Goal: Information Seeking & Learning: Learn about a topic

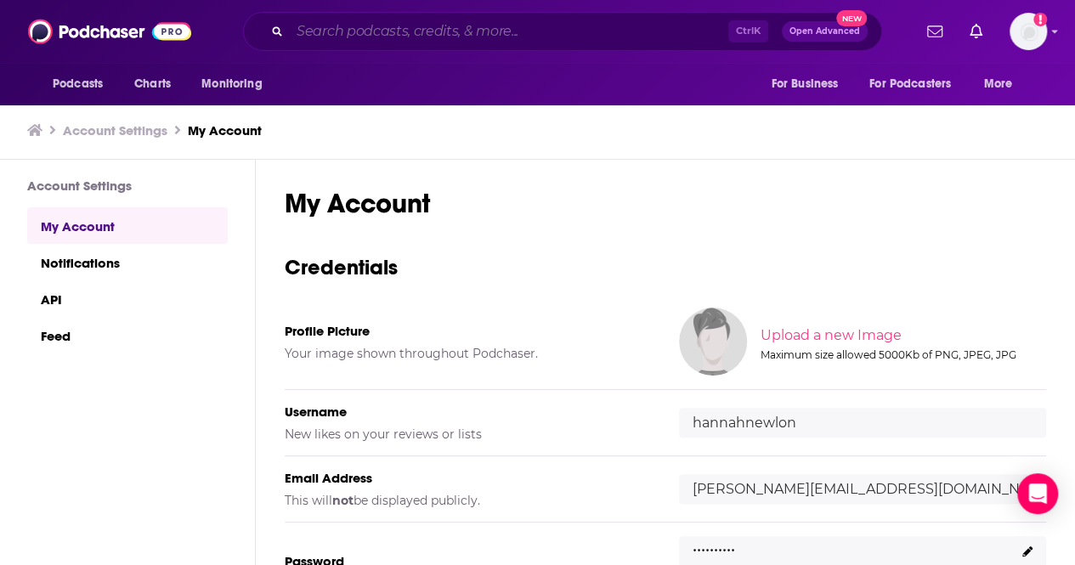
click at [463, 22] on input "Search podcasts, credits, & more..." at bounding box center [509, 31] width 438 height 27
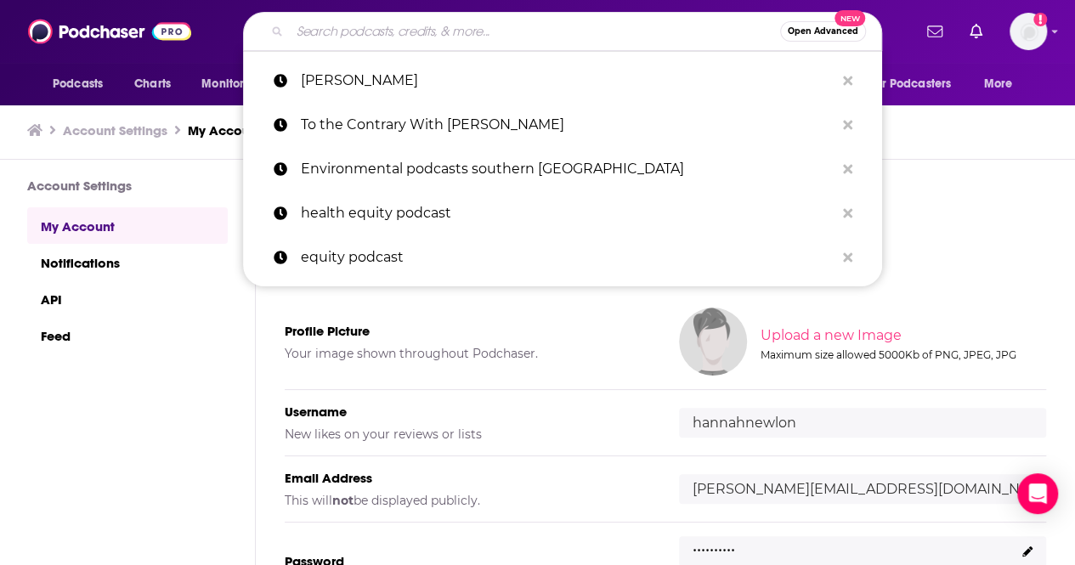
paste input "legends n leaders"
type input "legends n leaders"
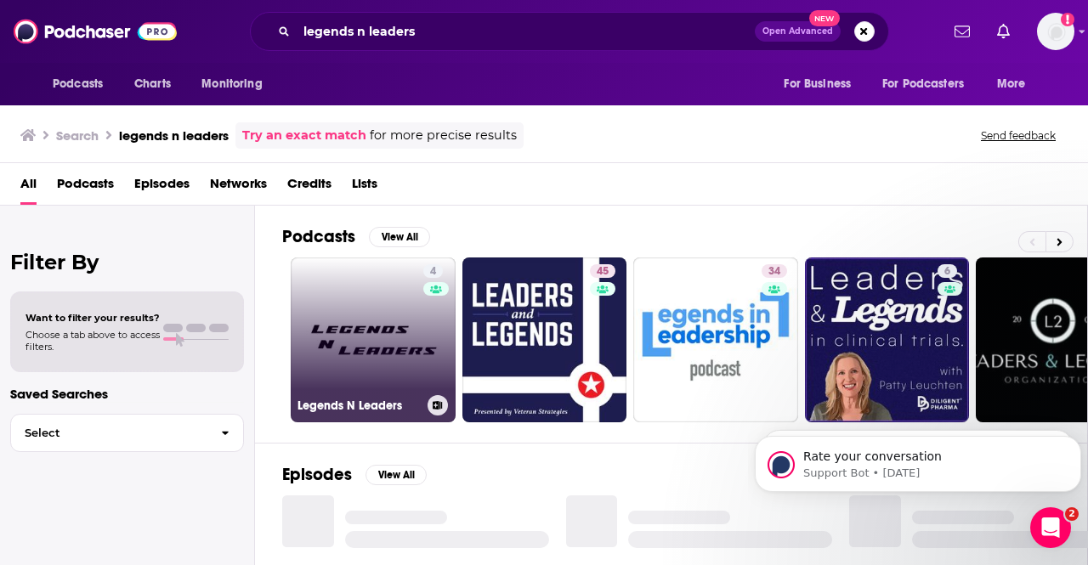
click at [425, 331] on div "4" at bounding box center [435, 329] width 25 height 131
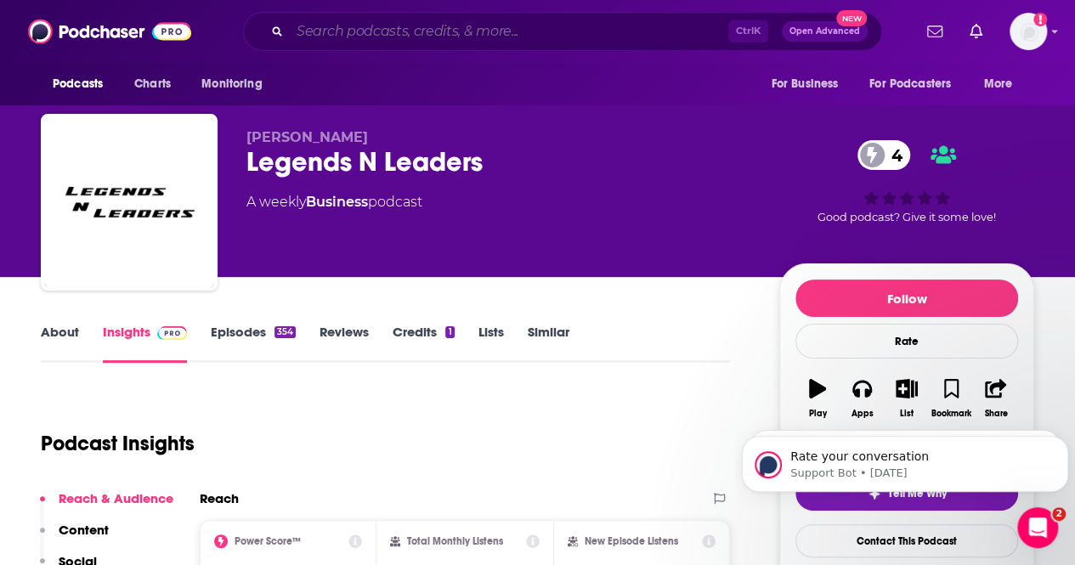
click at [382, 23] on input "Search podcasts, credits, & more..." at bounding box center [509, 31] width 438 height 27
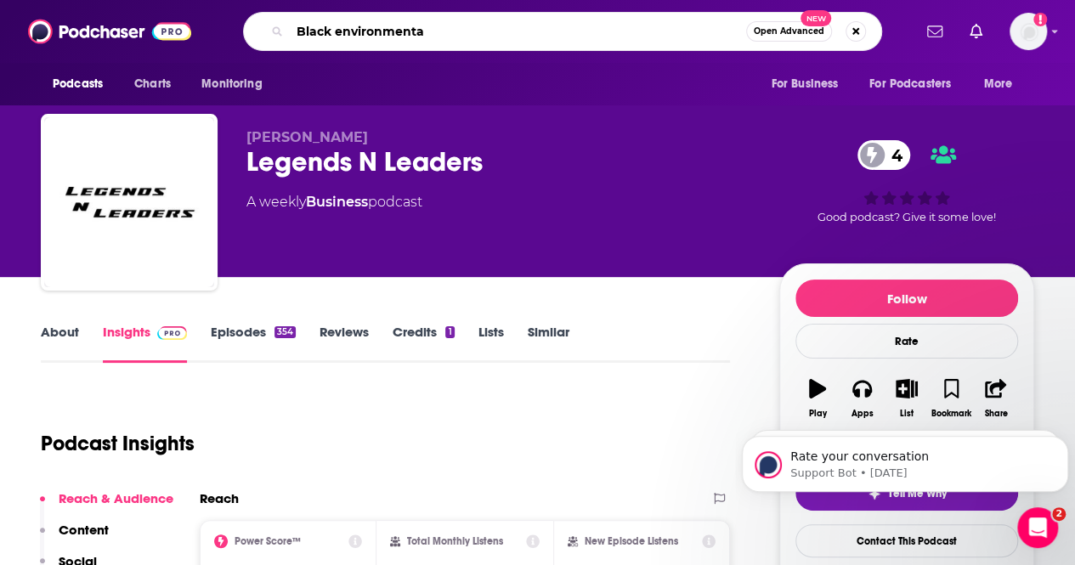
type input "Black environmental"
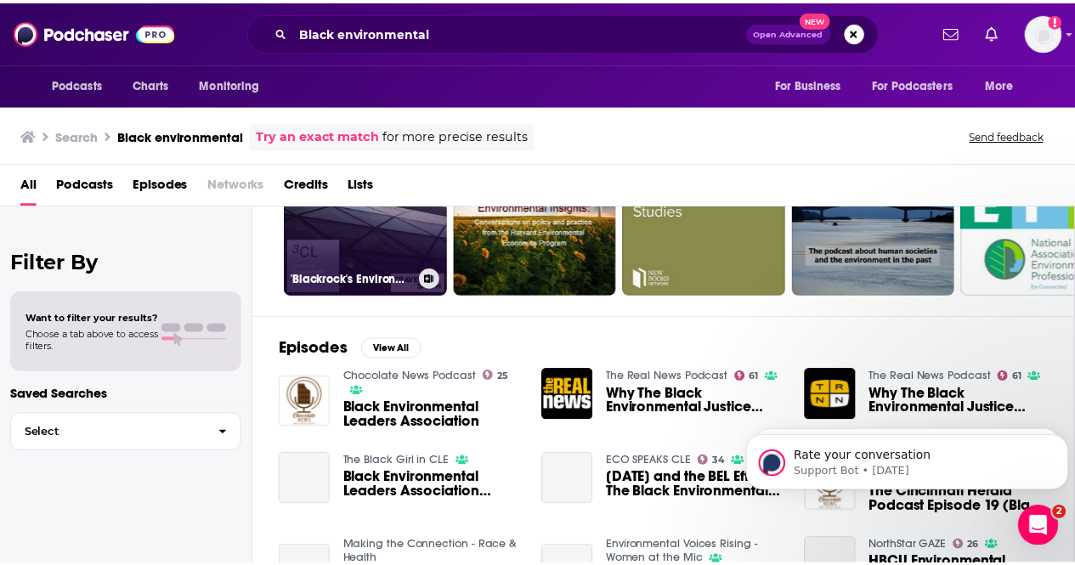
scroll to position [133, 0]
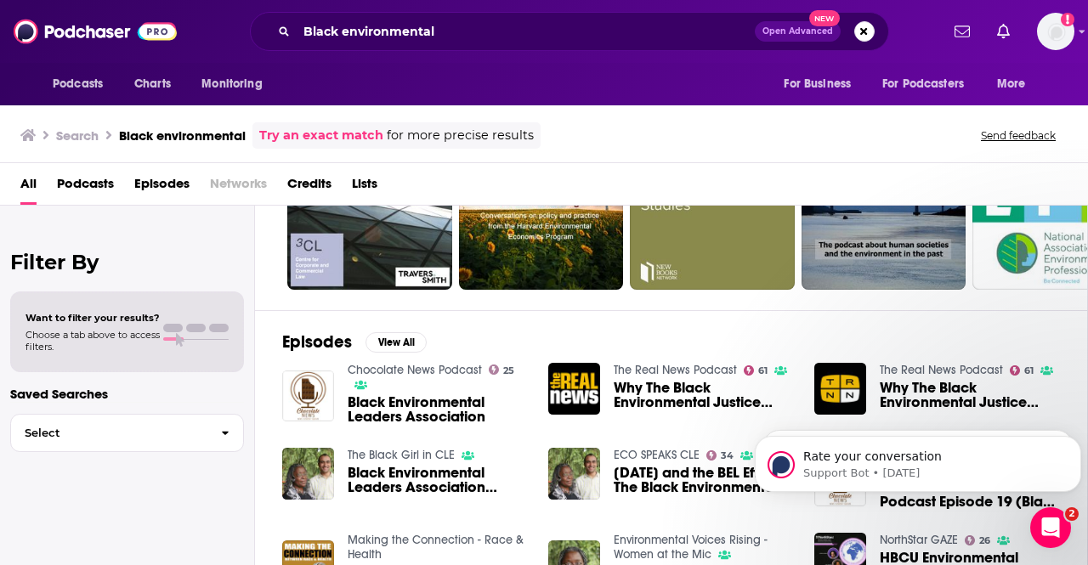
click at [663, 390] on span "Why The Black Environmental Justice Network Is Relaunching" at bounding box center [704, 395] width 180 height 29
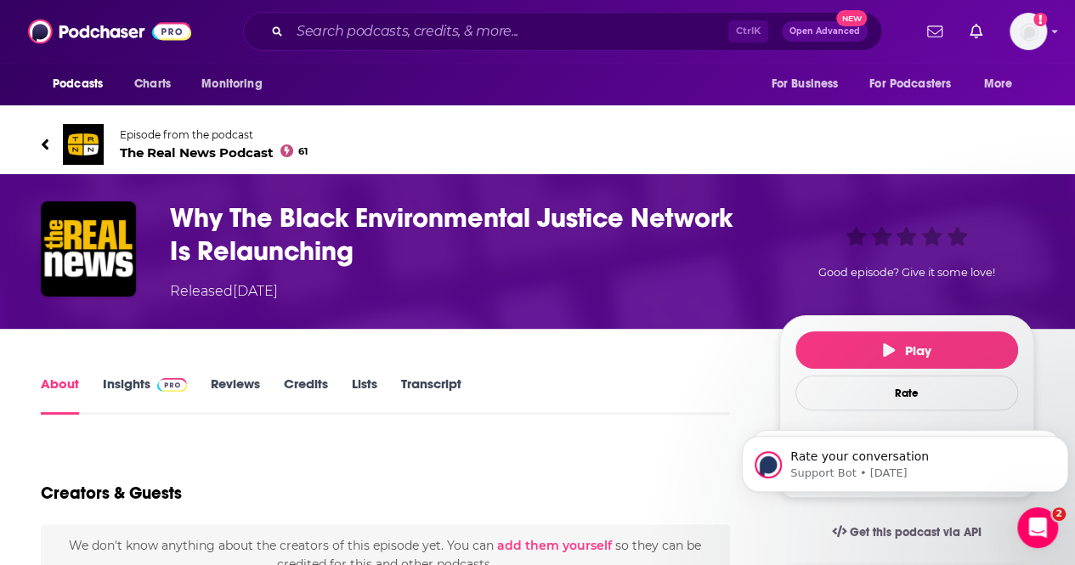
scroll to position [21, 0]
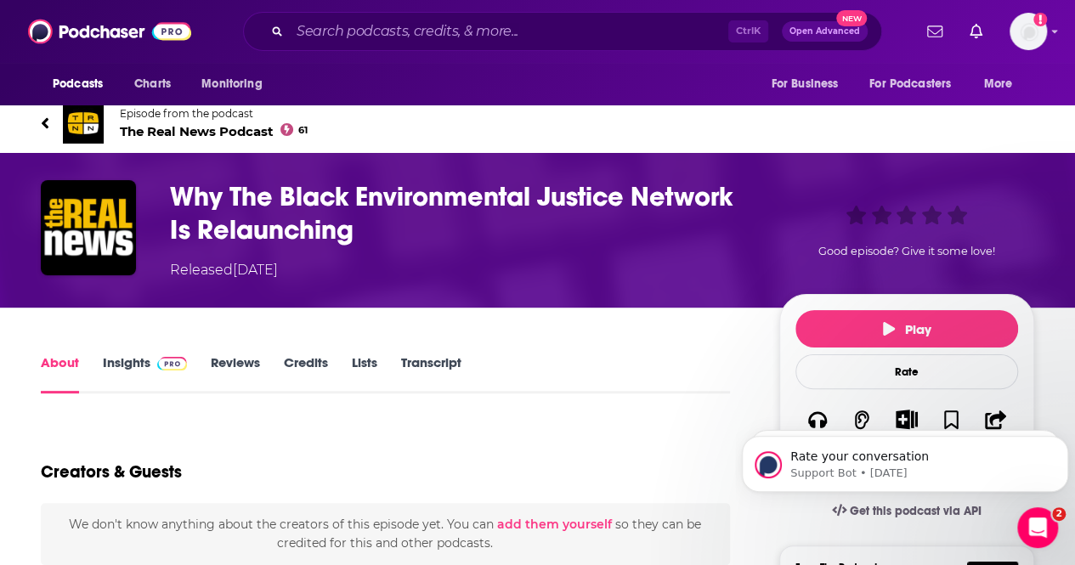
drag, startPoint x: 435, startPoint y: 256, endPoint x: 284, endPoint y: 212, distance: 157.3
click at [284, 212] on div "Why The Black Environmental Justice Network Is Relaunching Released [DATE]" at bounding box center [461, 230] width 582 height 100
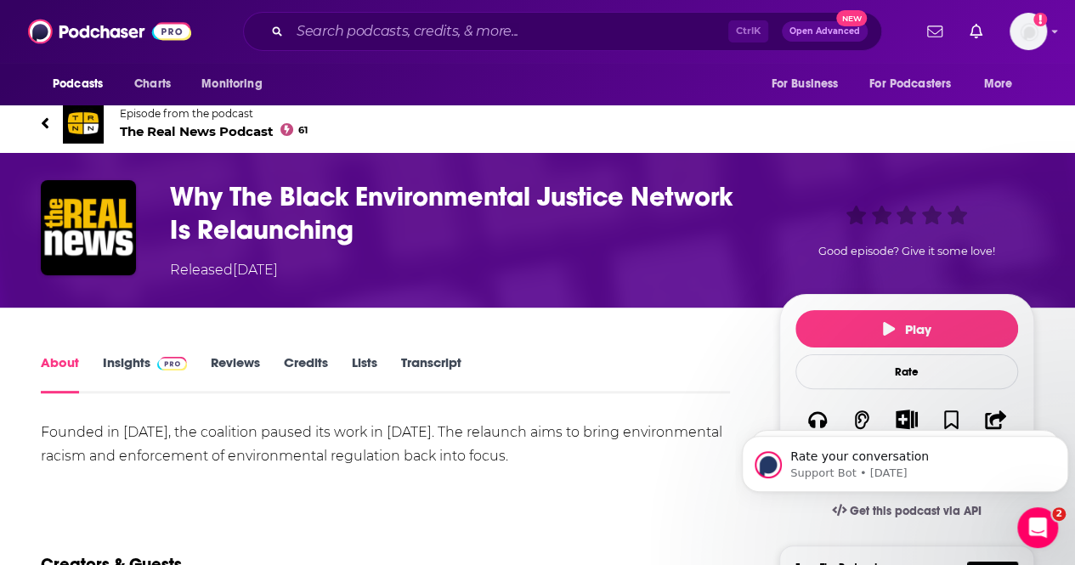
click at [382, 446] on div "Founded in [DATE], the coalition paused its work in [DATE]. The relaunch aims t…" at bounding box center [385, 445] width 689 height 48
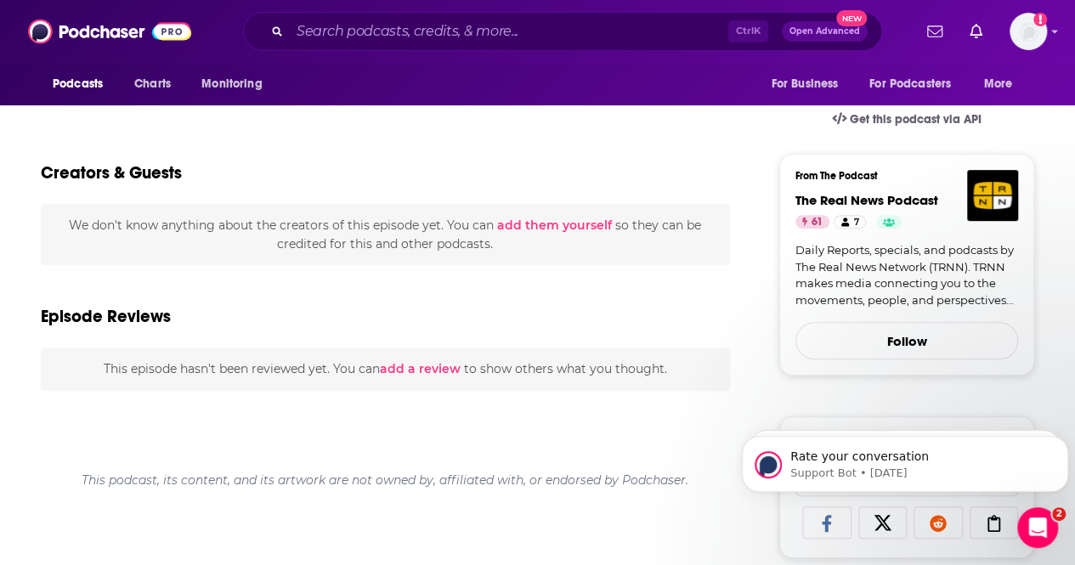
scroll to position [419, 0]
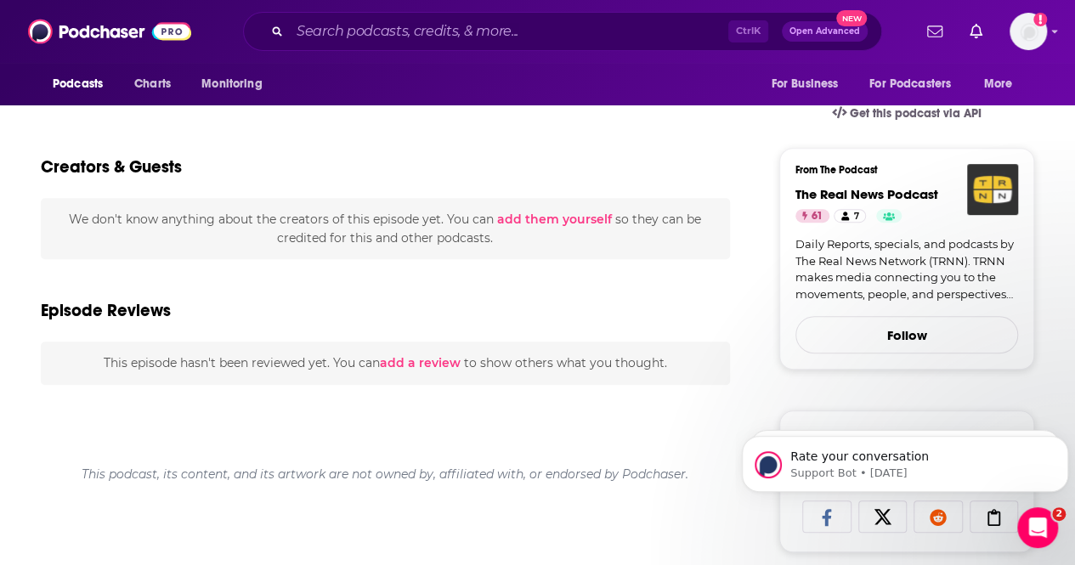
click at [996, 188] on img "The Real News Podcast" at bounding box center [992, 189] width 51 height 51
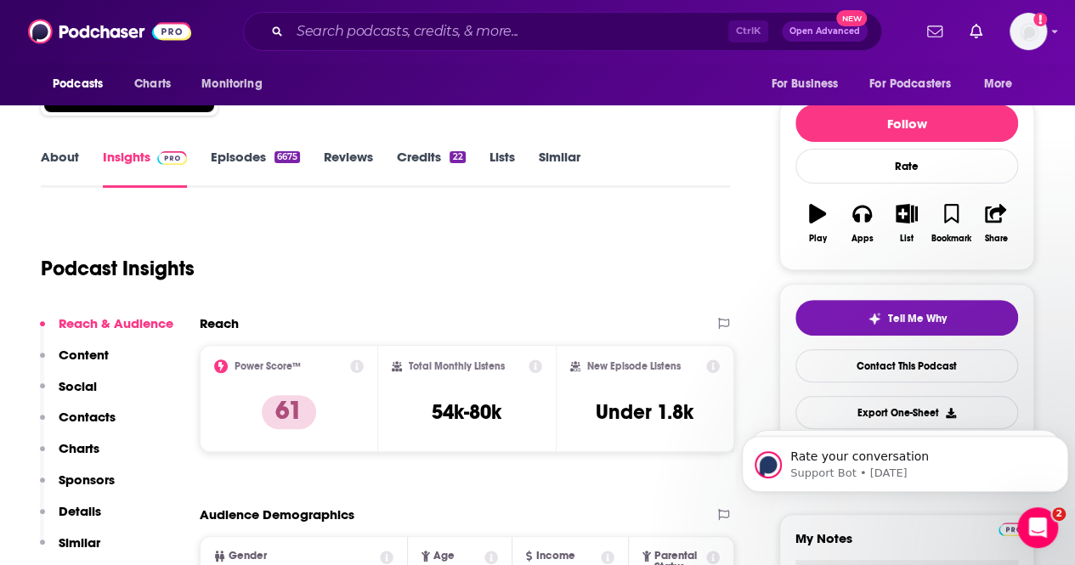
scroll to position [190, 0]
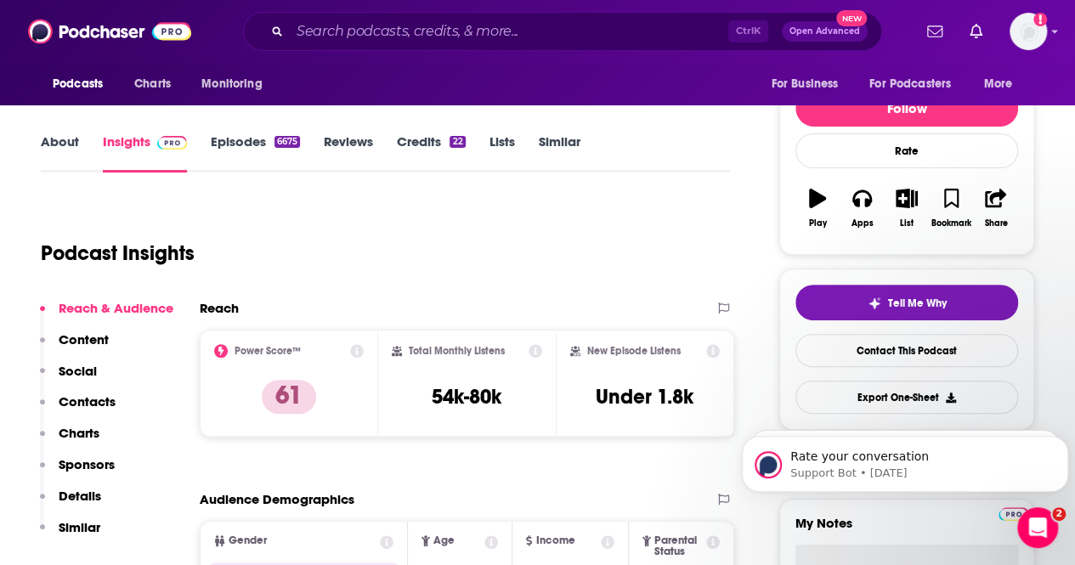
click at [242, 147] on link "Episodes 6675" at bounding box center [255, 152] width 89 height 39
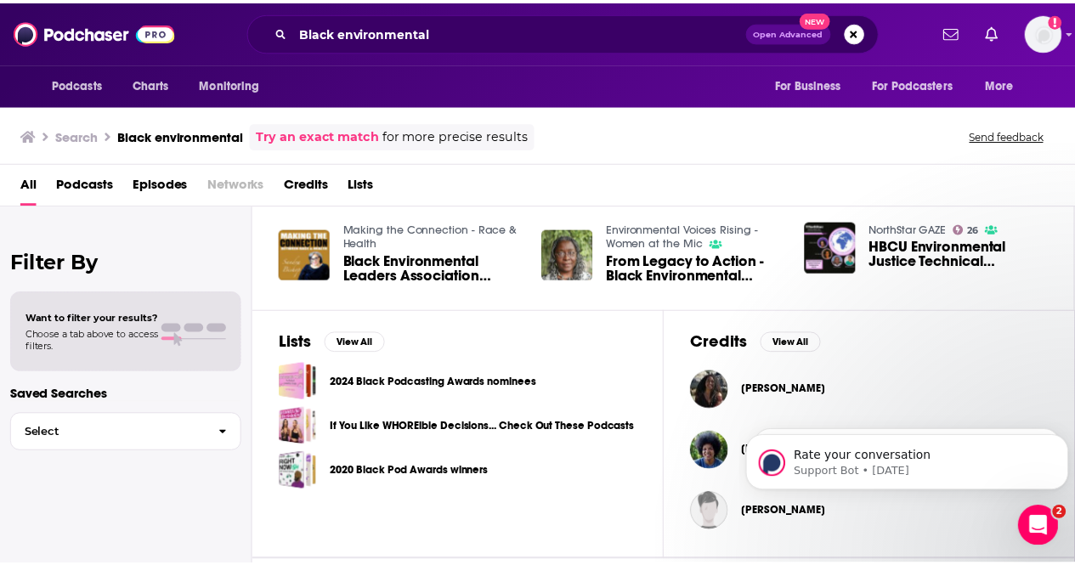
scroll to position [549, 0]
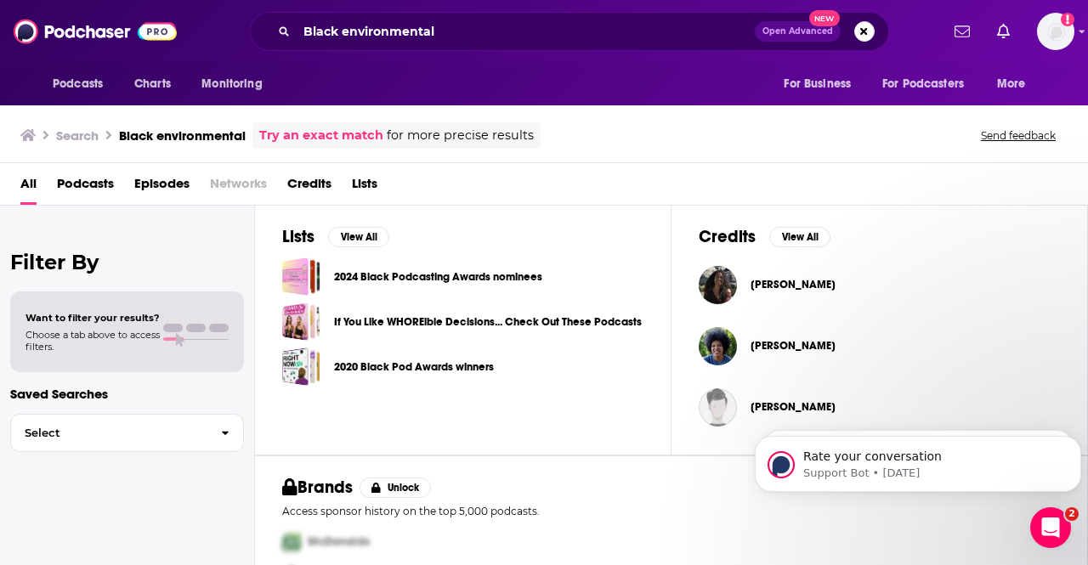
click at [400, 257] on div "Podcasts Charts Monitoring Black environmental Open Advanced New For Business F…" at bounding box center [544, 282] width 1088 height 565
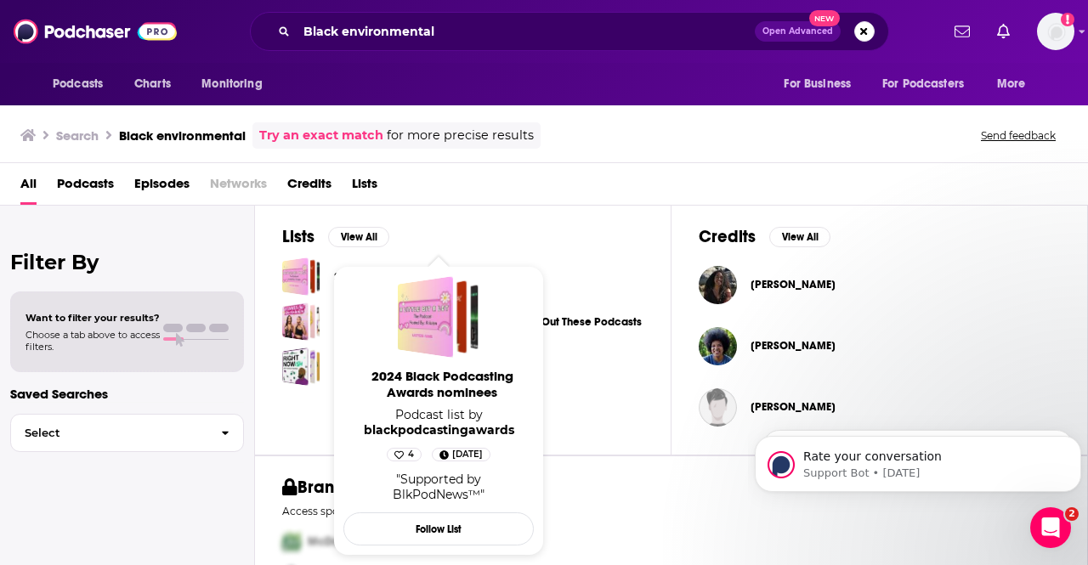
click at [527, 258] on span "2024 Black Podcasting Awards nominees Podcast list by blackpodcastingawards 4 […" at bounding box center [438, 411] width 211 height 310
click at [552, 271] on div "2024 Black Podcasting Awards nominees" at bounding box center [462, 276] width 361 height 38
click at [495, 268] on span "2024 Black Podcasting Awards nominees Podcast list by blackpodcastingawards 4 […" at bounding box center [438, 411] width 190 height 290
click at [264, 283] on div "Lists View All 2024 Black Podcasting Awards nominees If You Like WHOREible Deci…" at bounding box center [463, 330] width 416 height 251
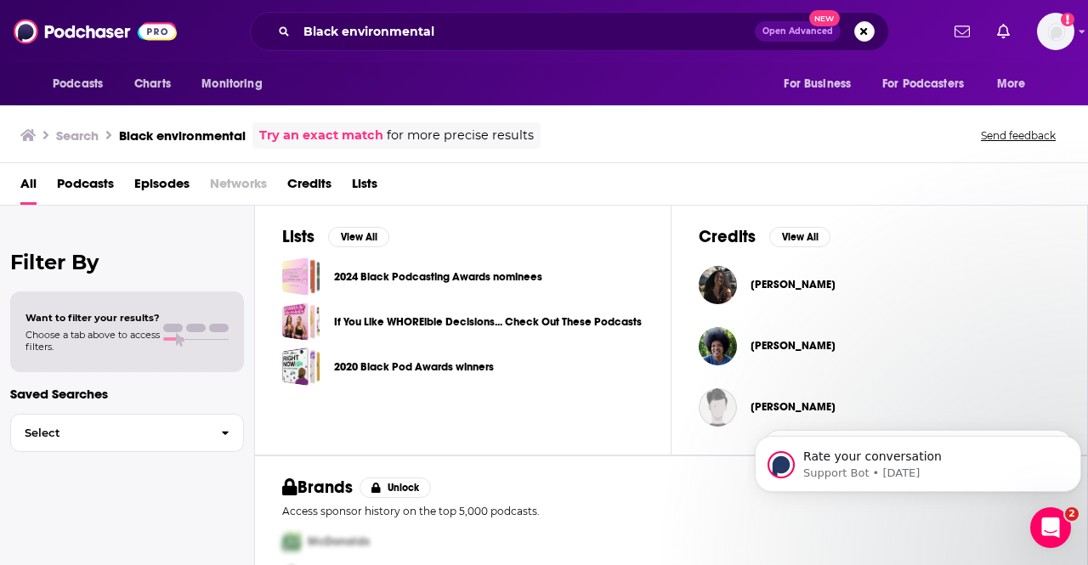
click at [295, 280] on div "2024 Black Podcasting Awards nominees" at bounding box center [295, 276] width 26 height 38
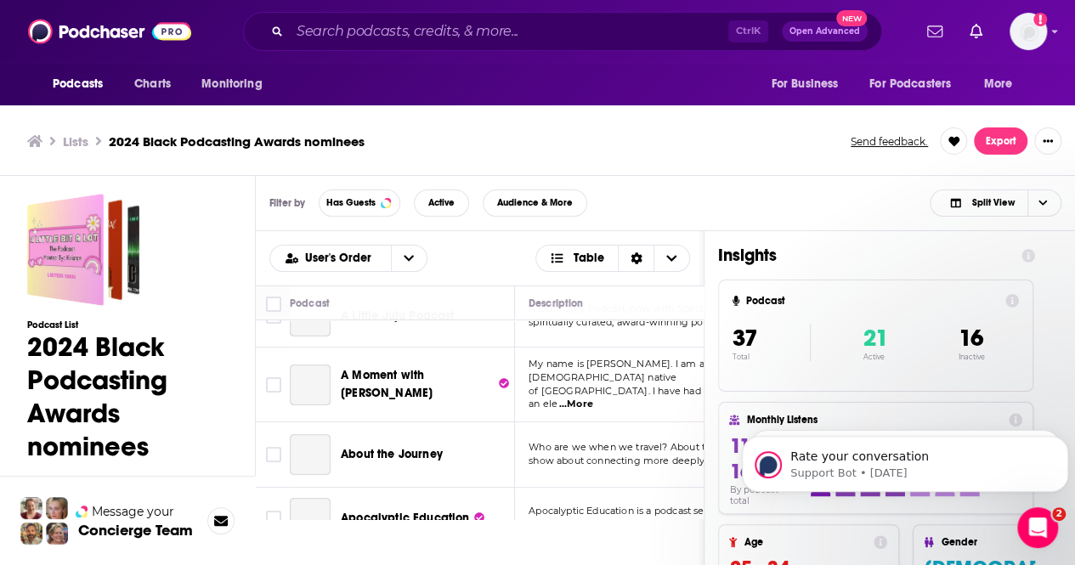
scroll to position [89, 0]
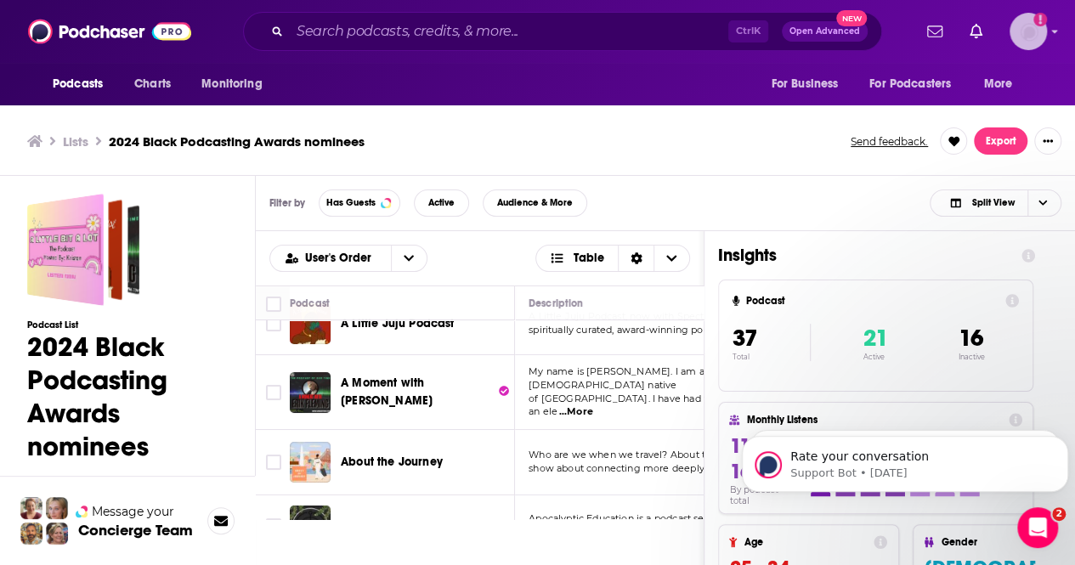
click at [1046, 27] on img "Logged in as hannahnewlon" at bounding box center [1027, 31] width 37 height 37
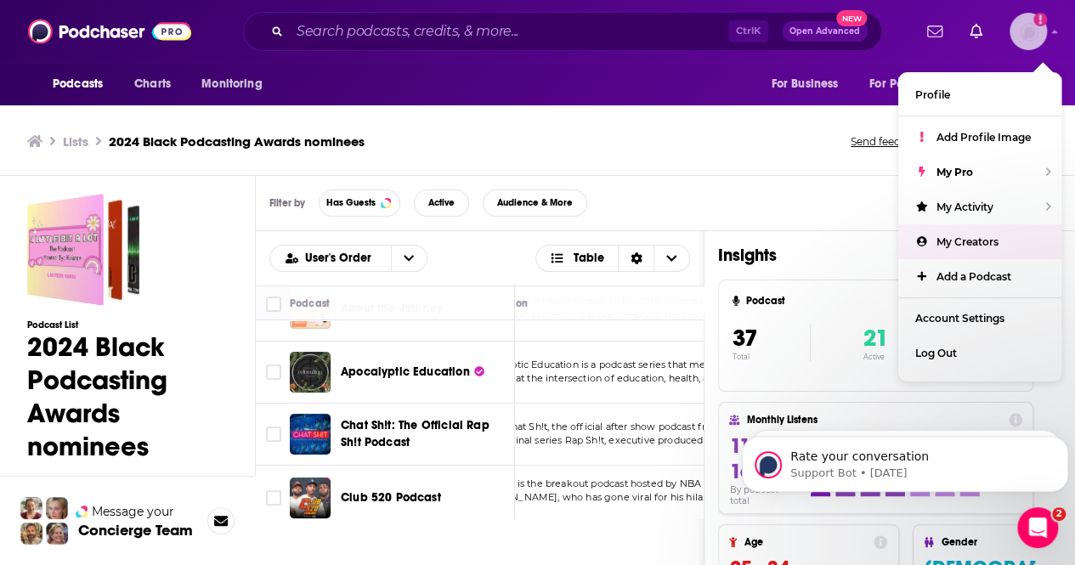
scroll to position [242, 54]
click at [680, 360] on p "Apocalyptic Education is a podcast series that meets" at bounding box center [617, 366] width 286 height 14
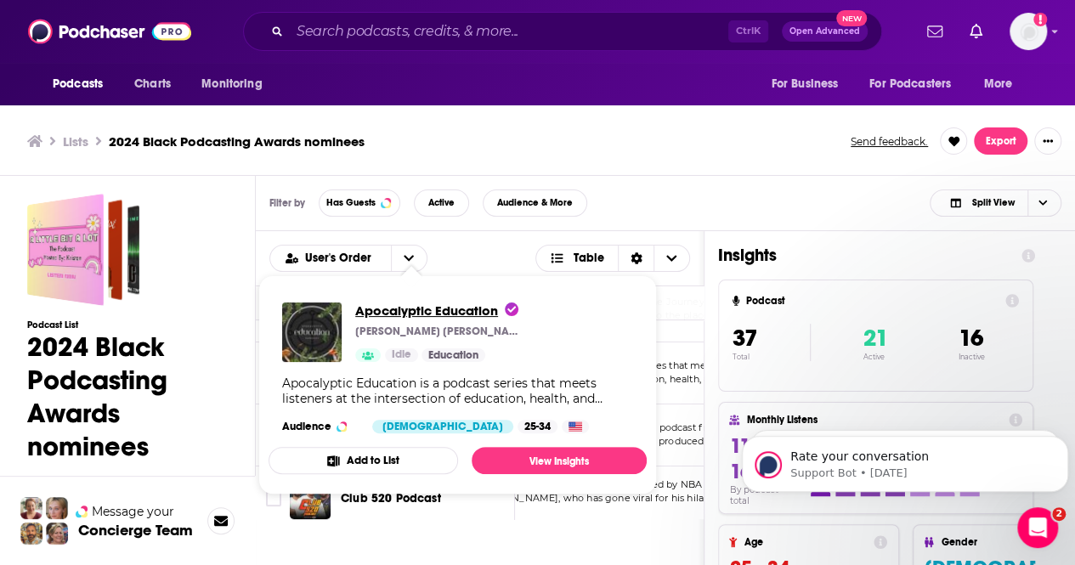
click at [415, 311] on span "Apocalyptic Education" at bounding box center [436, 311] width 163 height 16
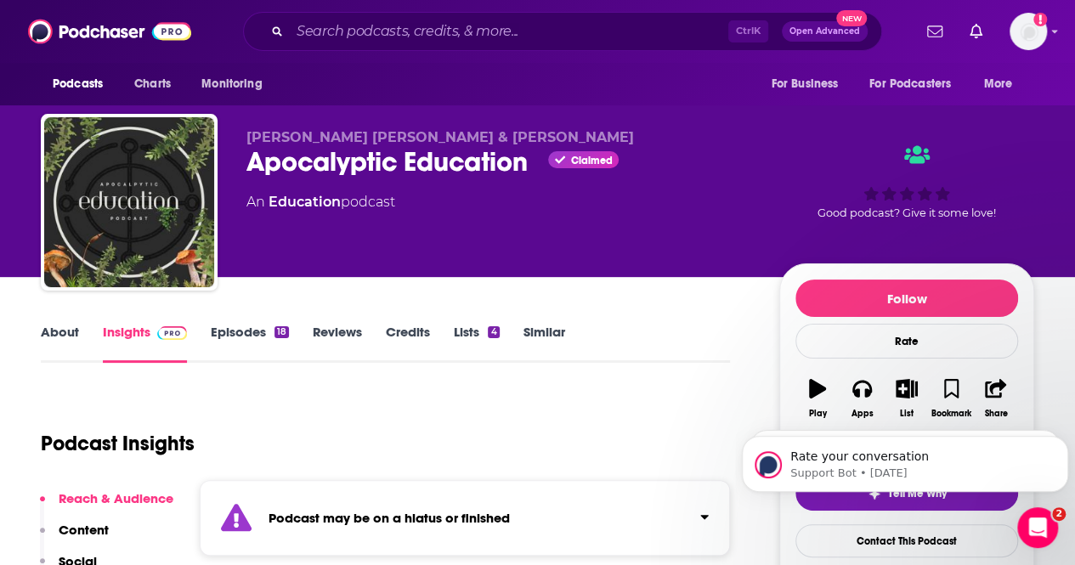
click at [250, 342] on link "Episodes 18" at bounding box center [250, 343] width 78 height 39
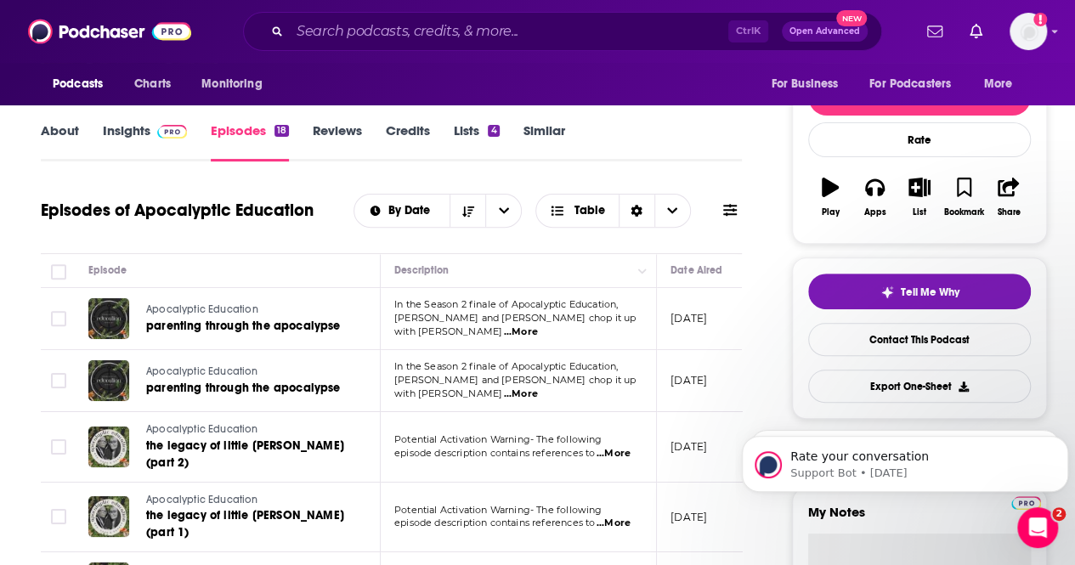
click at [76, 146] on link "About" at bounding box center [60, 141] width 38 height 39
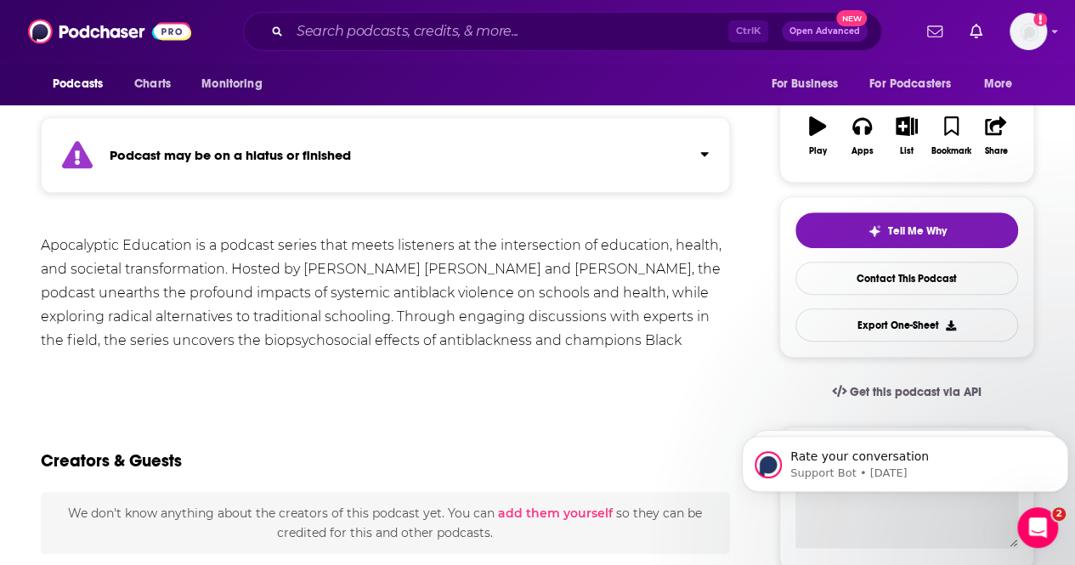
scroll to position [277, 0]
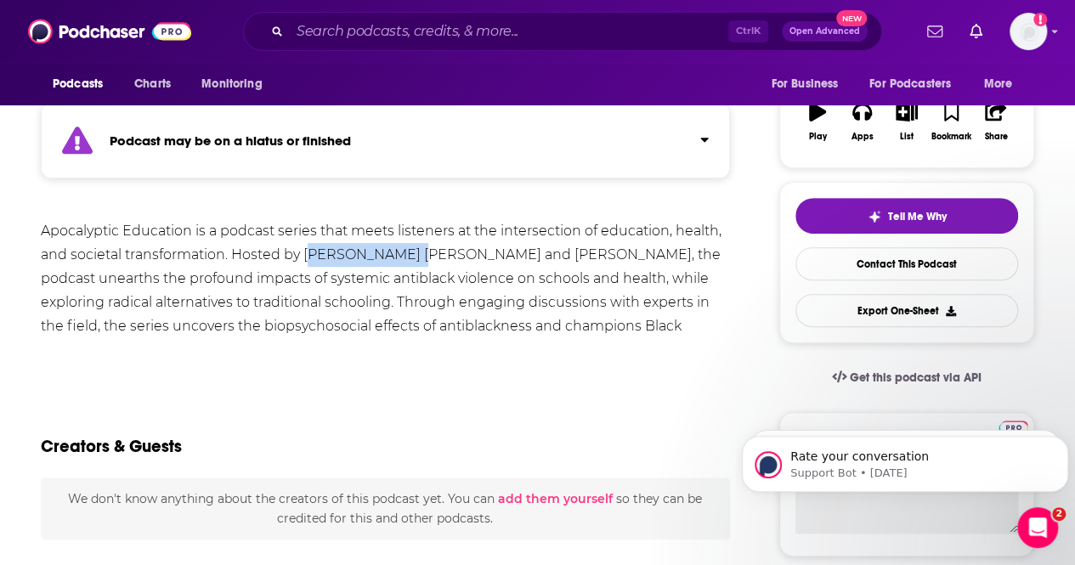
drag, startPoint x: 308, startPoint y: 255, endPoint x: 398, endPoint y: 248, distance: 90.3
click at [398, 248] on div "Apocalyptic Education is a podcast series that meets listeners at the intersect…" at bounding box center [385, 290] width 689 height 143
drag, startPoint x: 395, startPoint y: 248, endPoint x: 306, endPoint y: 246, distance: 89.2
click at [306, 246] on div "Apocalyptic Education is a podcast series that meets listeners at the intersect…" at bounding box center [385, 290] width 689 height 143
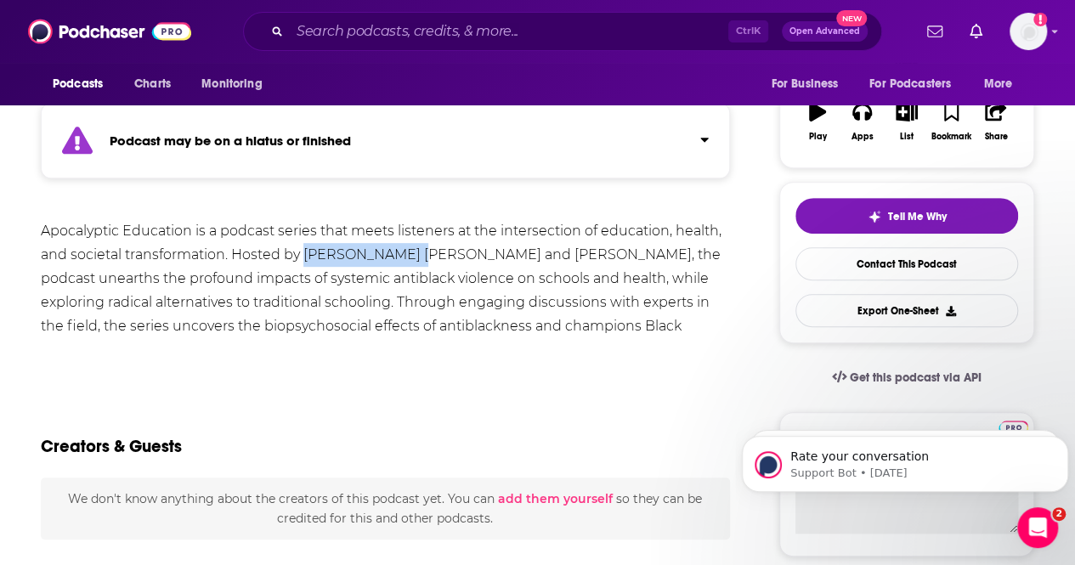
copy div "[PERSON_NAME] [PERSON_NAME] a"
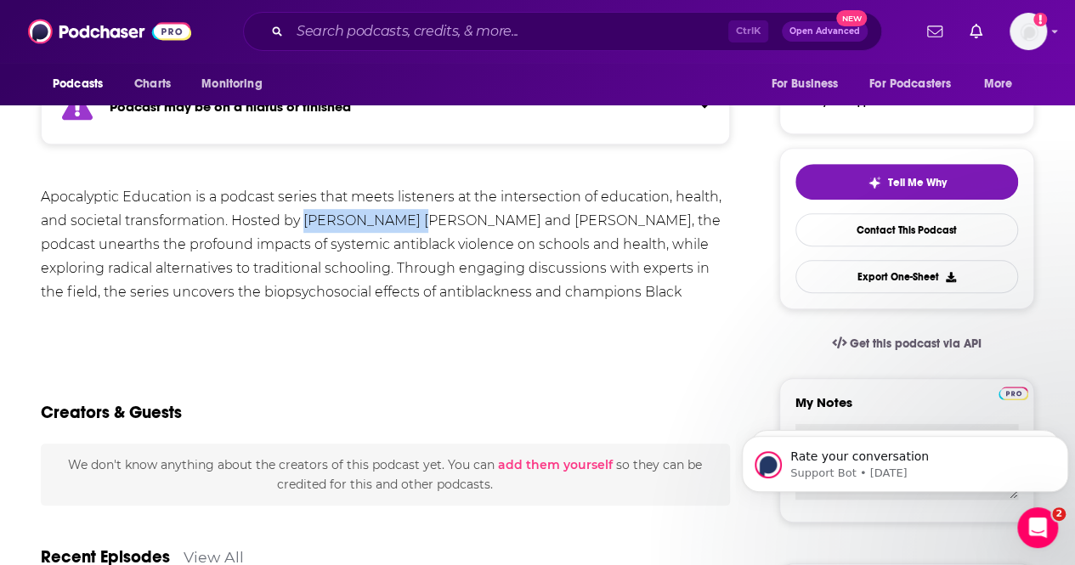
scroll to position [0, 0]
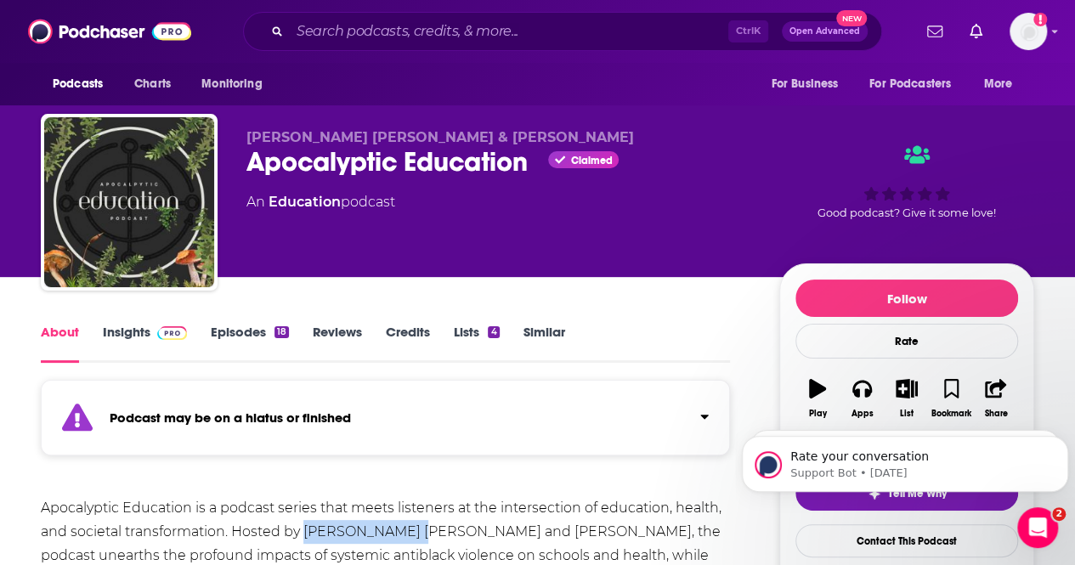
click at [135, 324] on link "Insights" at bounding box center [145, 343] width 84 height 39
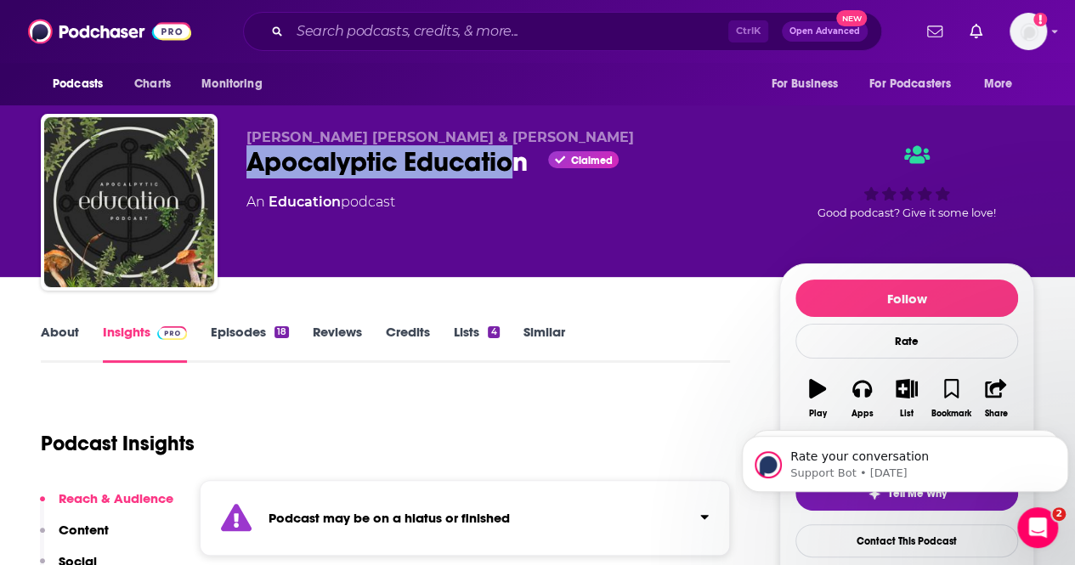
drag, startPoint x: 520, startPoint y: 150, endPoint x: 233, endPoint y: 167, distance: 287.7
click at [233, 167] on div "[PERSON_NAME] [PERSON_NAME] & [PERSON_NAME] Apocalyptic Education Claimed An Ed…" at bounding box center [537, 206] width 993 height 184
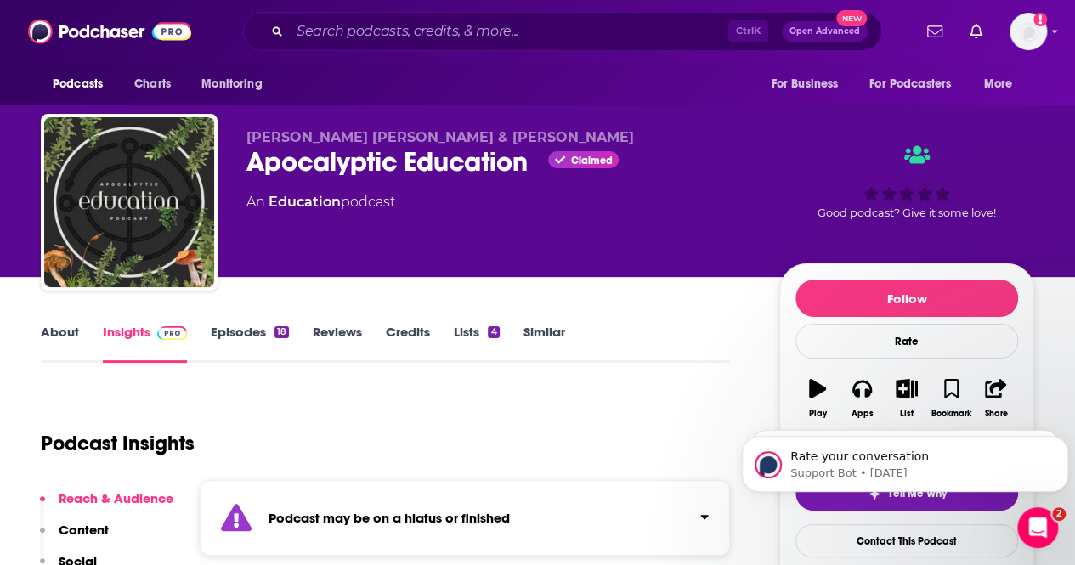
click at [481, 126] on div "[PERSON_NAME] [PERSON_NAME] & [PERSON_NAME] Apocalyptic Education Claimed An Ed…" at bounding box center [537, 206] width 993 height 184
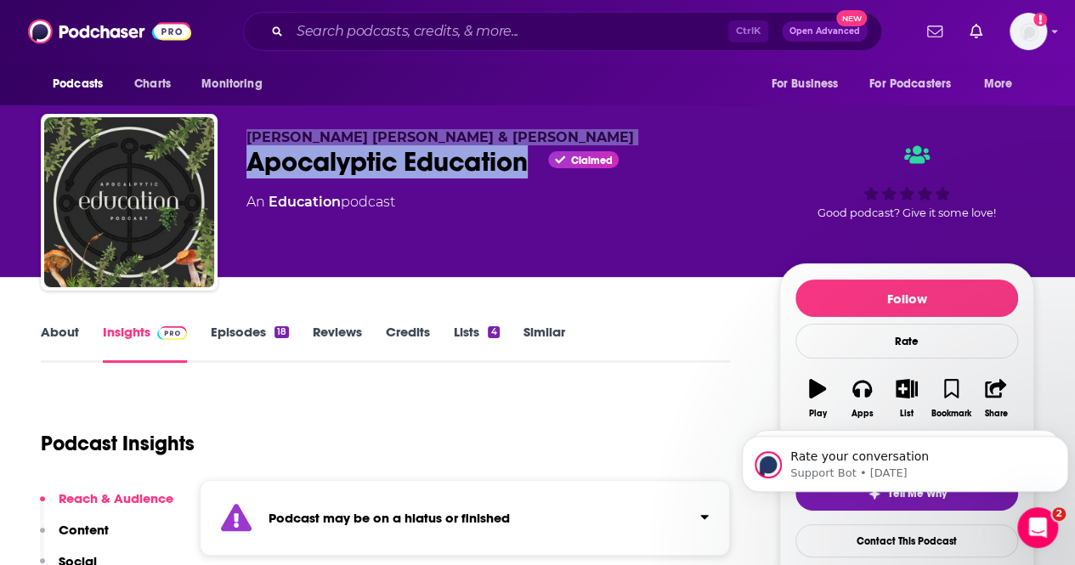
drag, startPoint x: 529, startPoint y: 158, endPoint x: 206, endPoint y: 131, distance: 324.0
click at [206, 131] on div "[PERSON_NAME] [PERSON_NAME] & [PERSON_NAME] Apocalyptic Education Claimed An Ed…" at bounding box center [537, 206] width 993 height 184
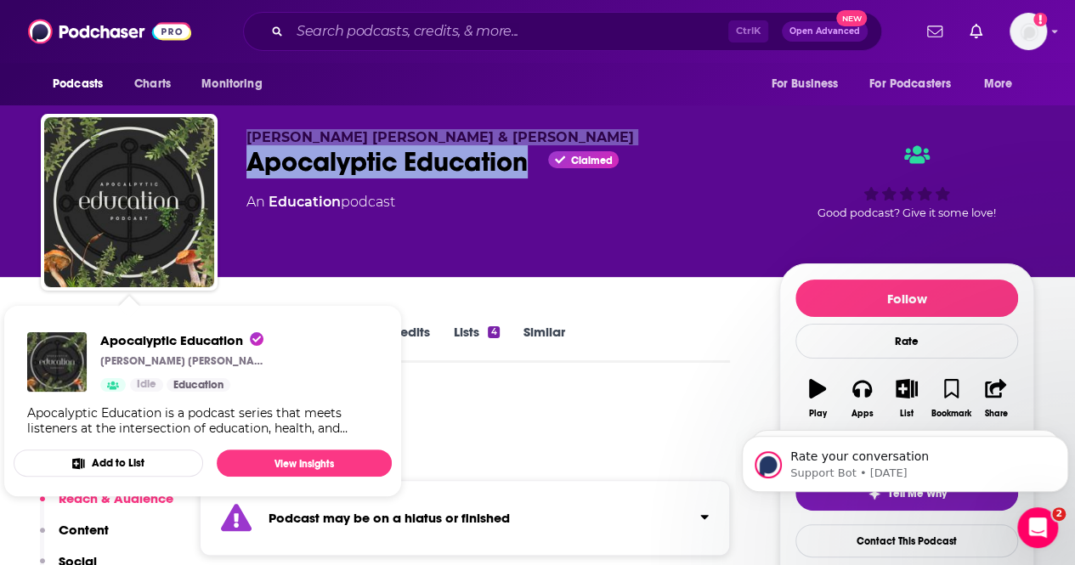
copy div "[PERSON_NAME] [PERSON_NAME] & [PERSON_NAME] Apocalyptic Education"
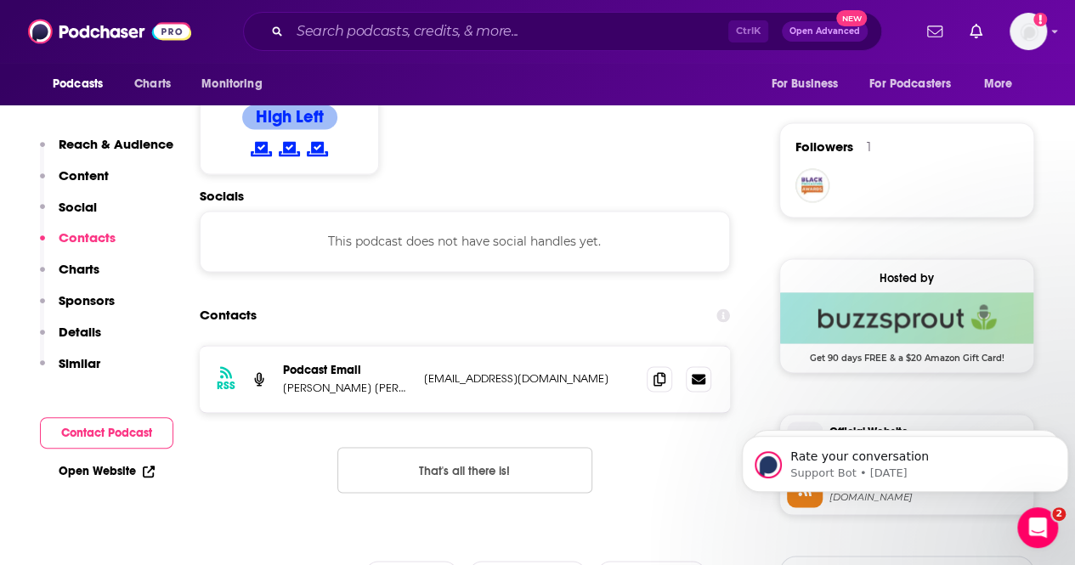
scroll to position [1270, 0]
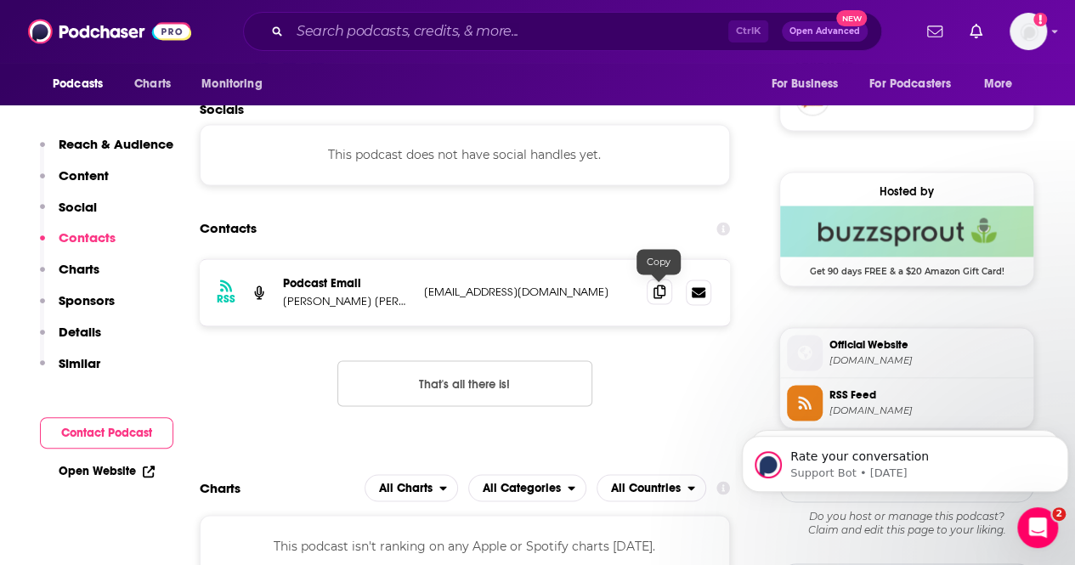
click at [656, 293] on icon at bounding box center [659, 292] width 12 height 14
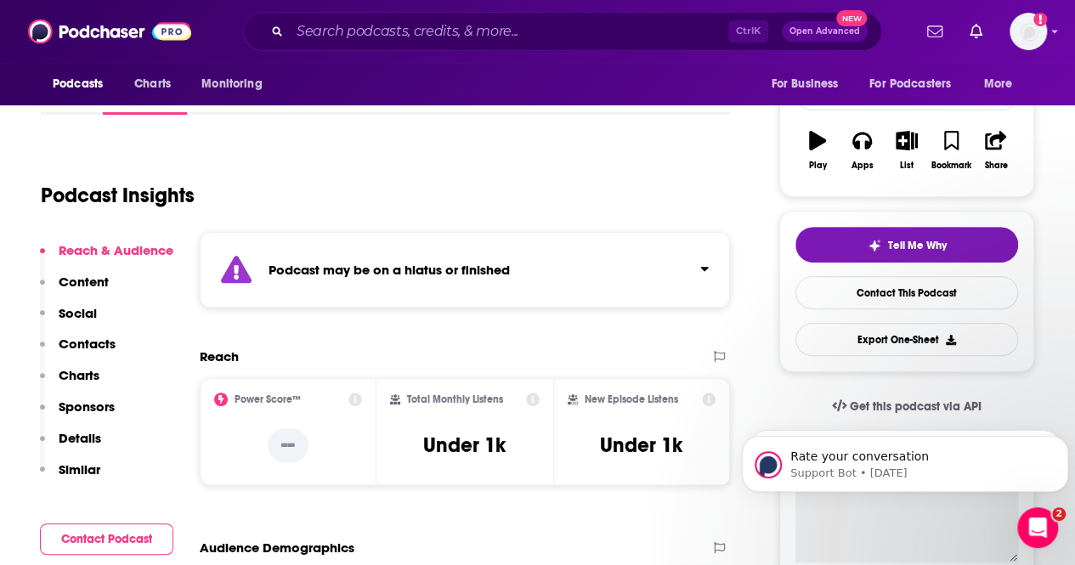
scroll to position [158, 0]
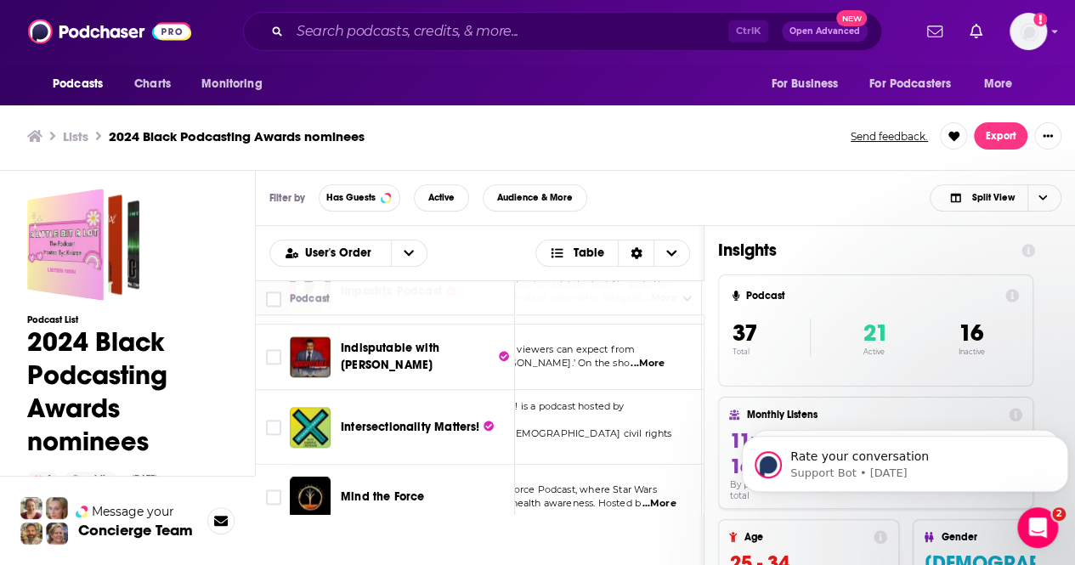
scroll to position [1071, 128]
click at [605, 537] on div "User's Order Table Podcast Description Categories Reach (Monthly) Reach (Episod…" at bounding box center [480, 490] width 449 height 529
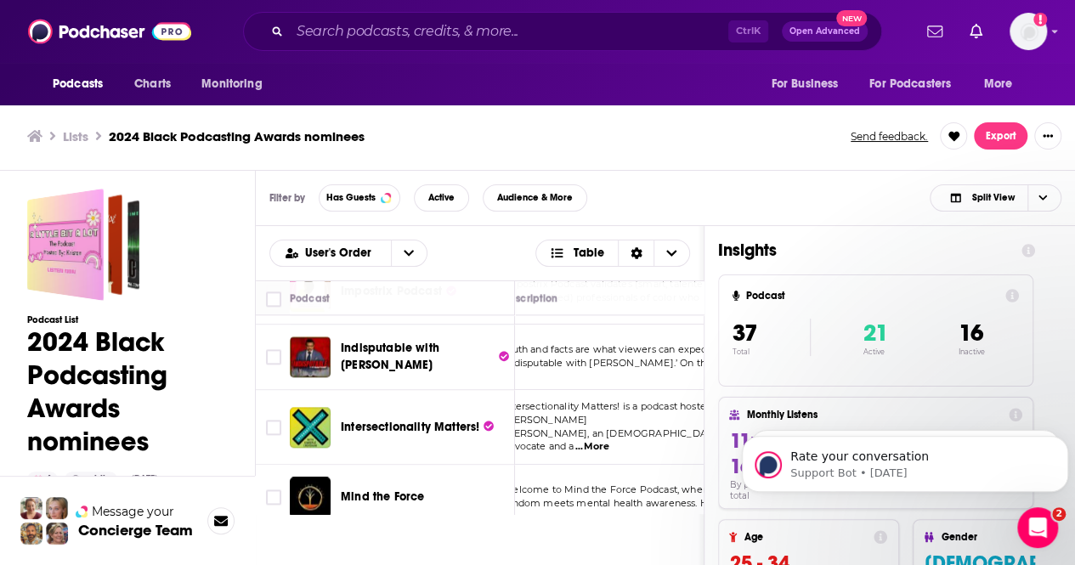
scroll to position [1071, 25]
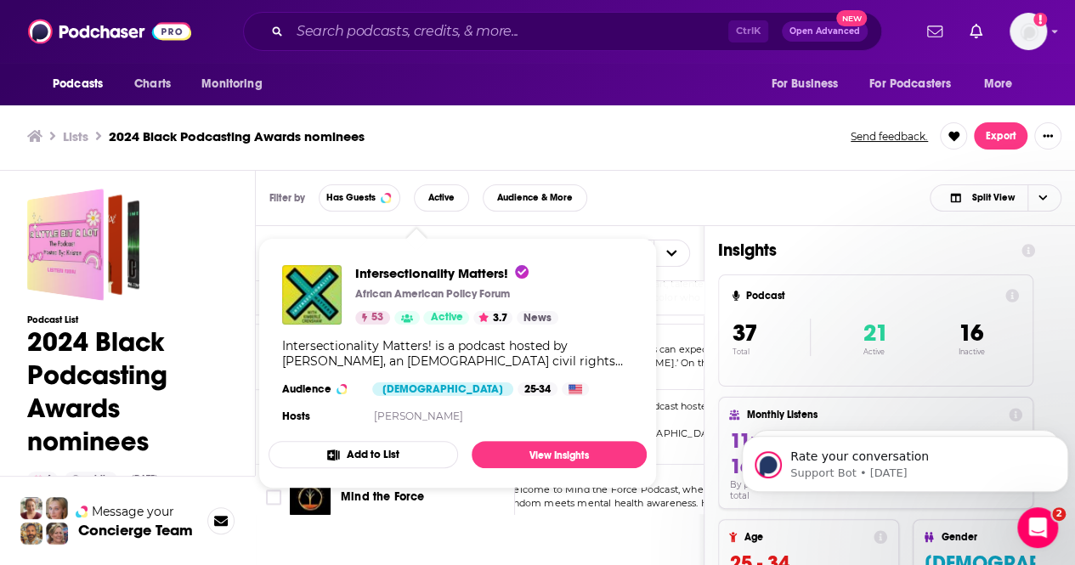
click at [346, 387] on div "Podcasts Charts Monitoring Ctrl K Open Advanced New For Business For Podcasters…" at bounding box center [537, 280] width 1075 height 570
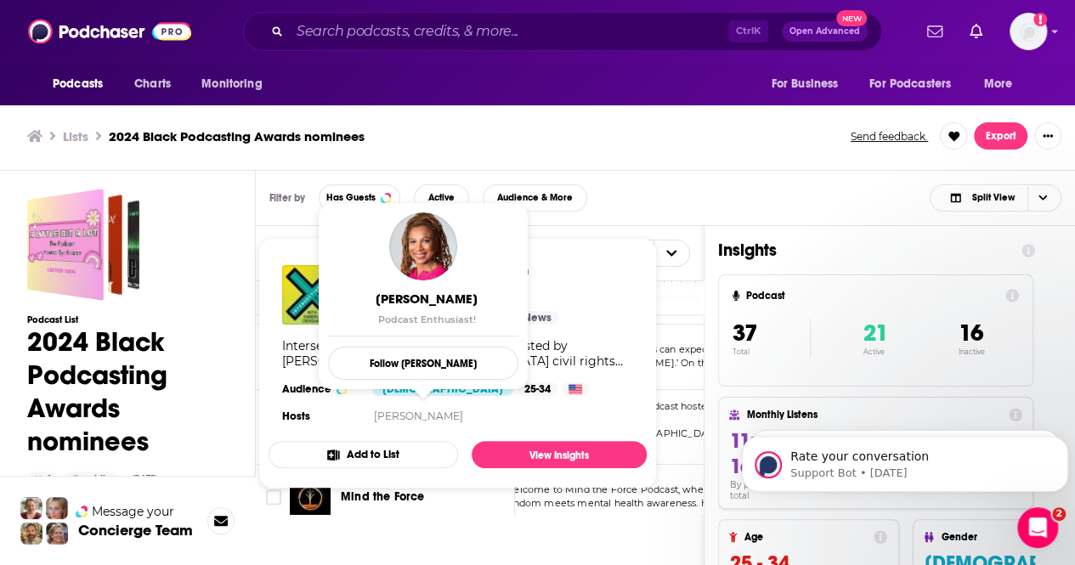
click at [558, 357] on div "Intersectionality Matters! is a podcast hosted by [PERSON_NAME], an [DEMOGRAPHI…" at bounding box center [457, 353] width 351 height 31
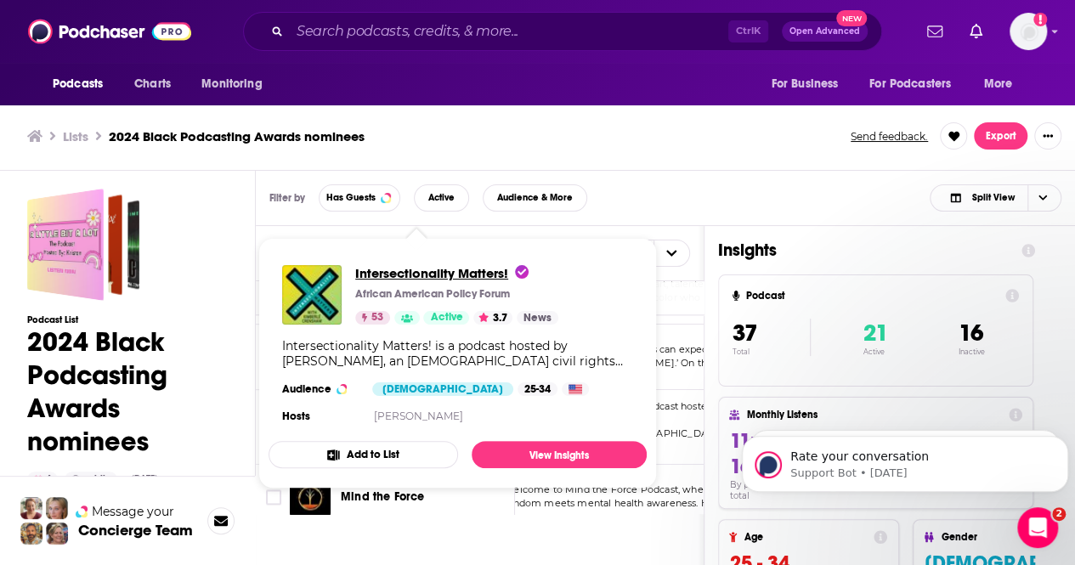
click at [382, 273] on span "Intersectionality Matters!" at bounding box center [441, 273] width 173 height 16
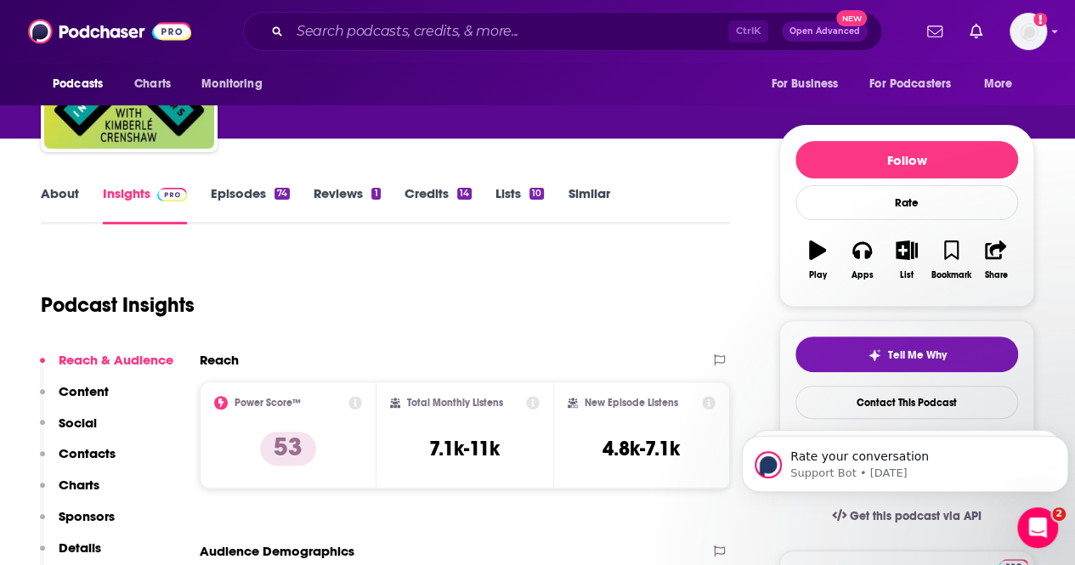
scroll to position [112, 0]
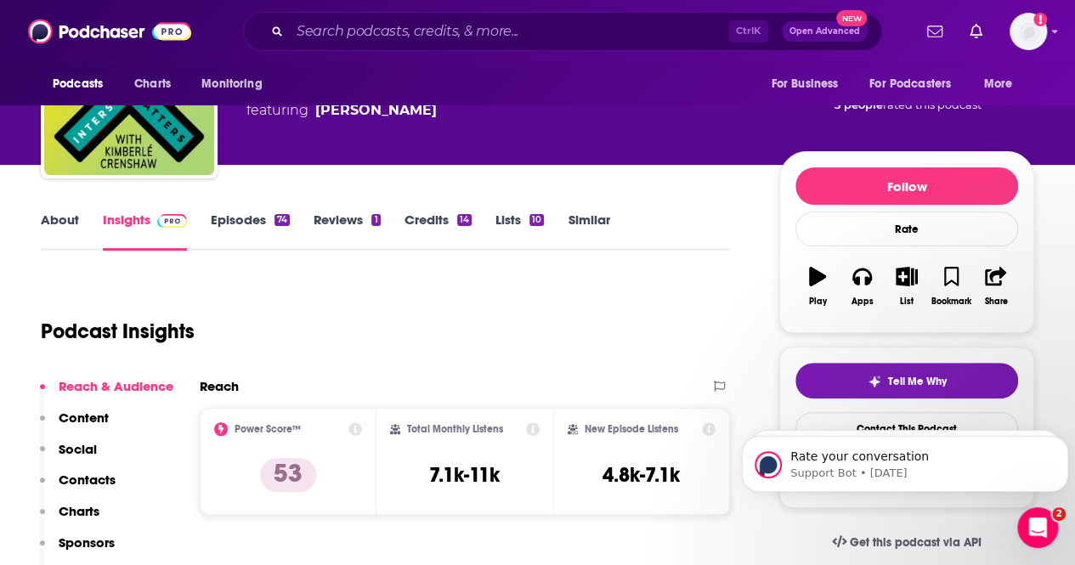
click at [260, 227] on link "Episodes 74" at bounding box center [250, 231] width 79 height 39
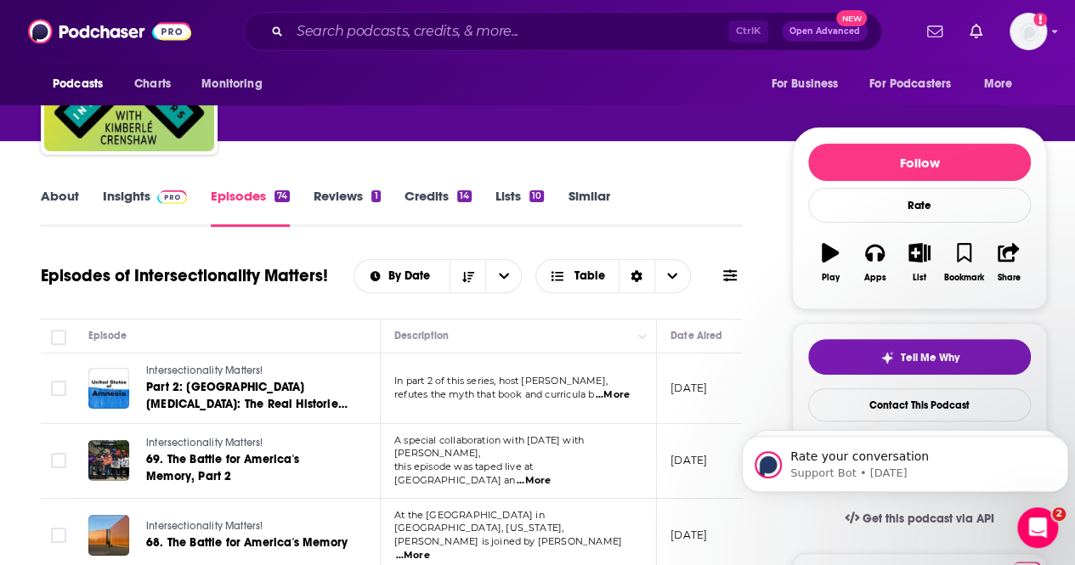
scroll to position [87, 0]
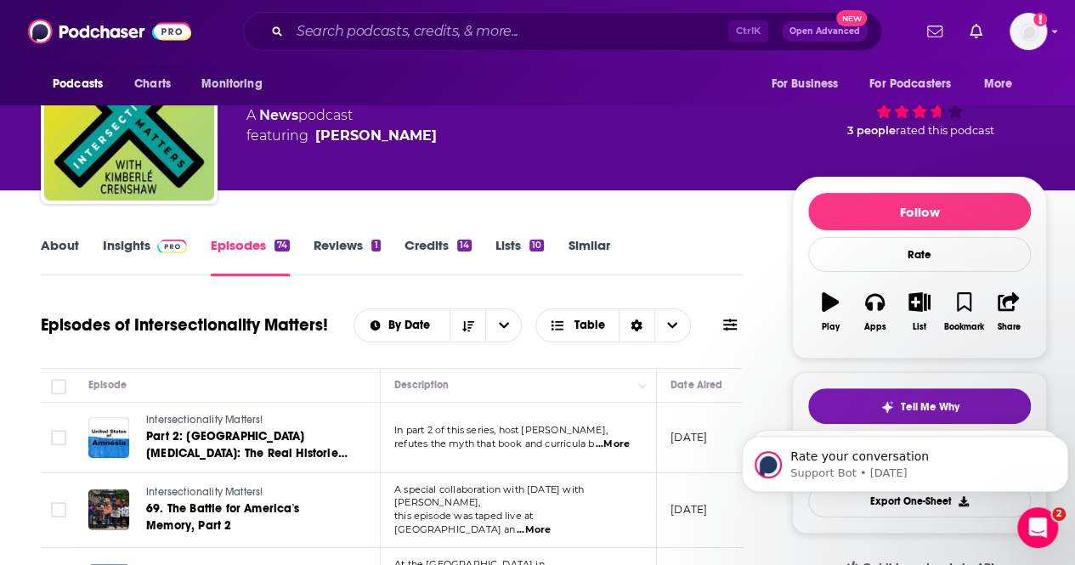
click at [864, 139] on div "53 3 people rated this podcast" at bounding box center [919, 94] width 255 height 105
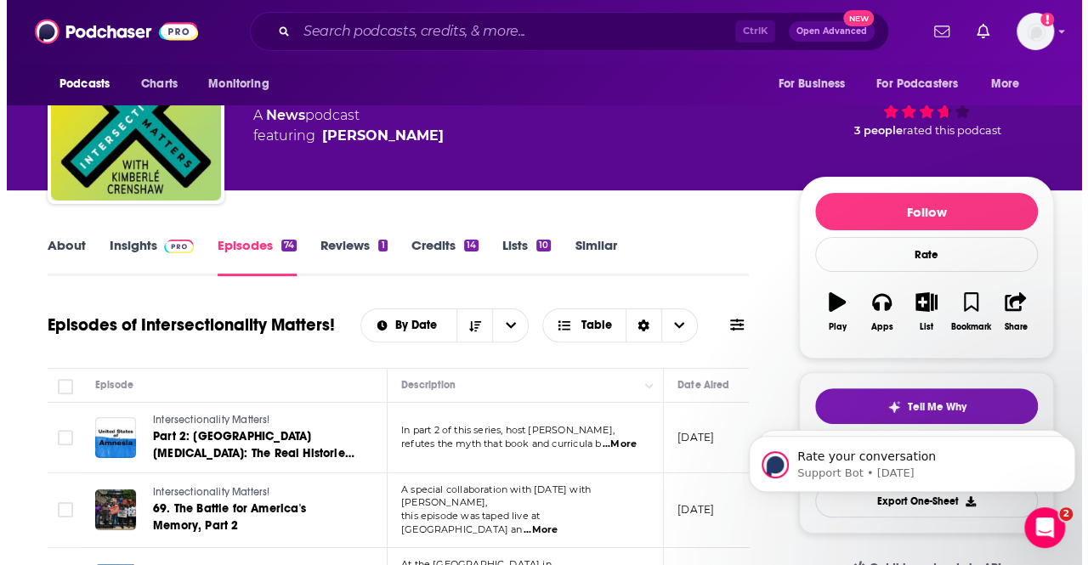
scroll to position [0, 0]
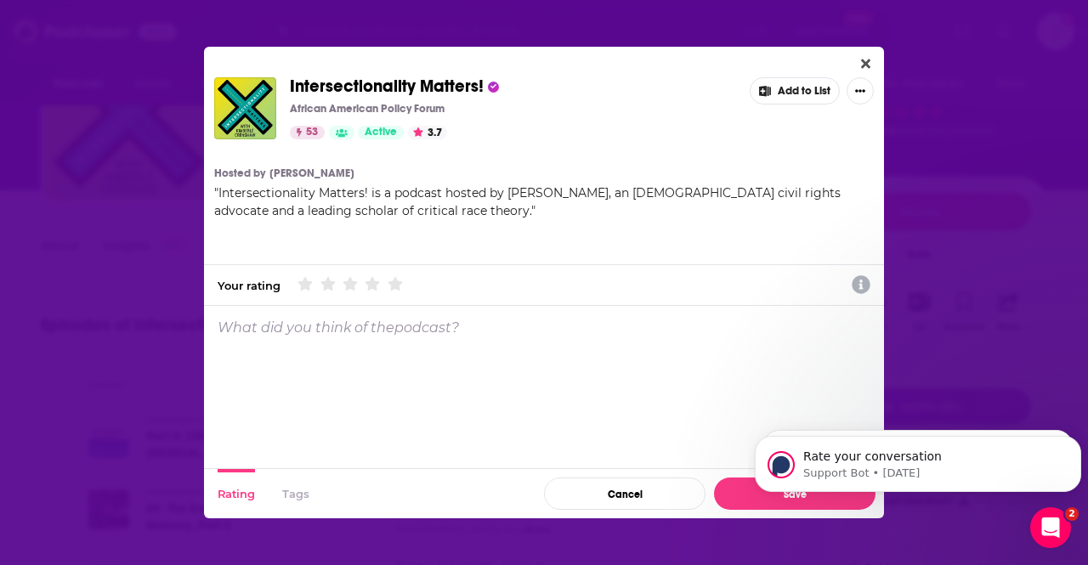
click at [281, 501] on div "Rating Tags" at bounding box center [369, 493] width 331 height 49
click at [283, 483] on button "Tags" at bounding box center [295, 493] width 27 height 49
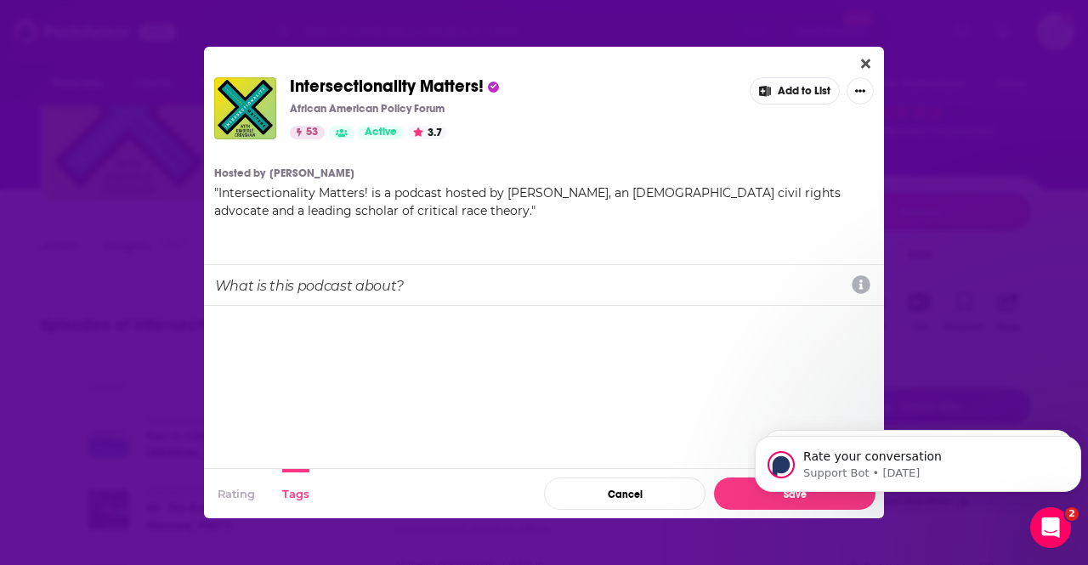
click at [436, 126] on button "3.7" at bounding box center [427, 133] width 39 height 14
click at [875, 55] on button "Close" at bounding box center [865, 64] width 23 height 21
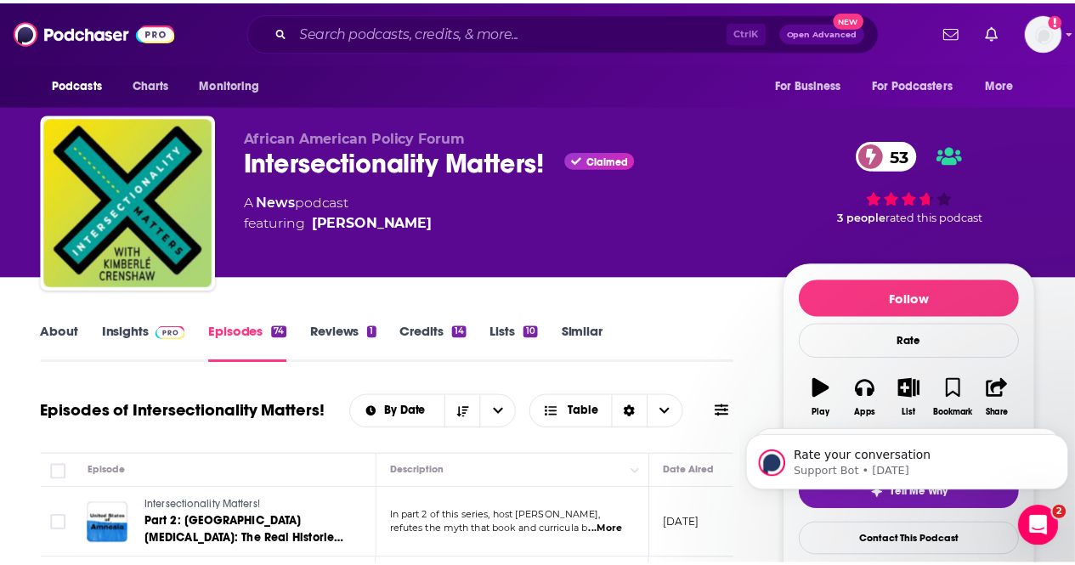
scroll to position [87, 0]
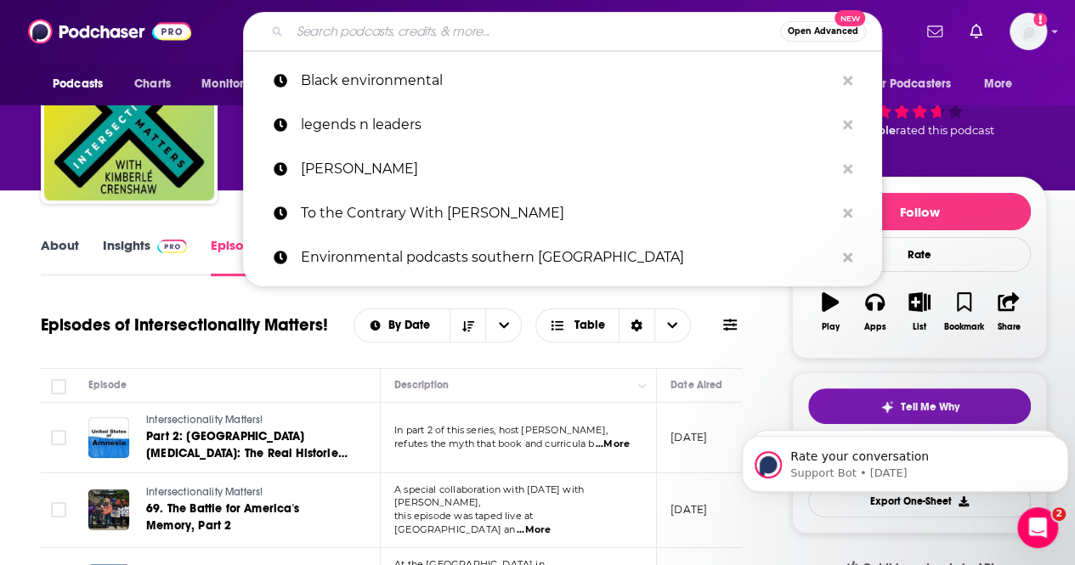
click at [529, 37] on input "Search podcasts, credits, & more..." at bounding box center [535, 31] width 490 height 27
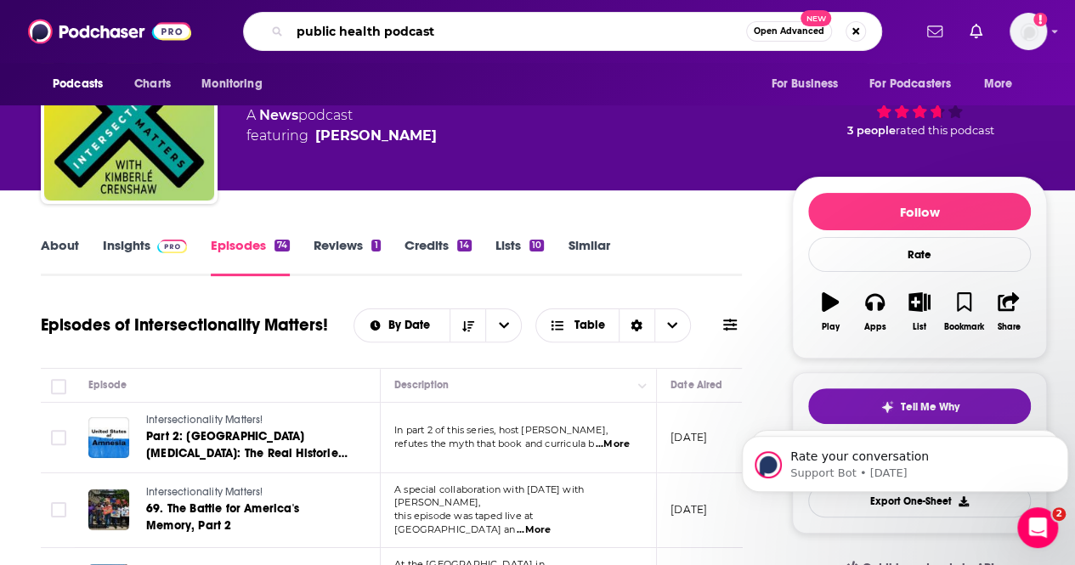
type input "public health podcasts"
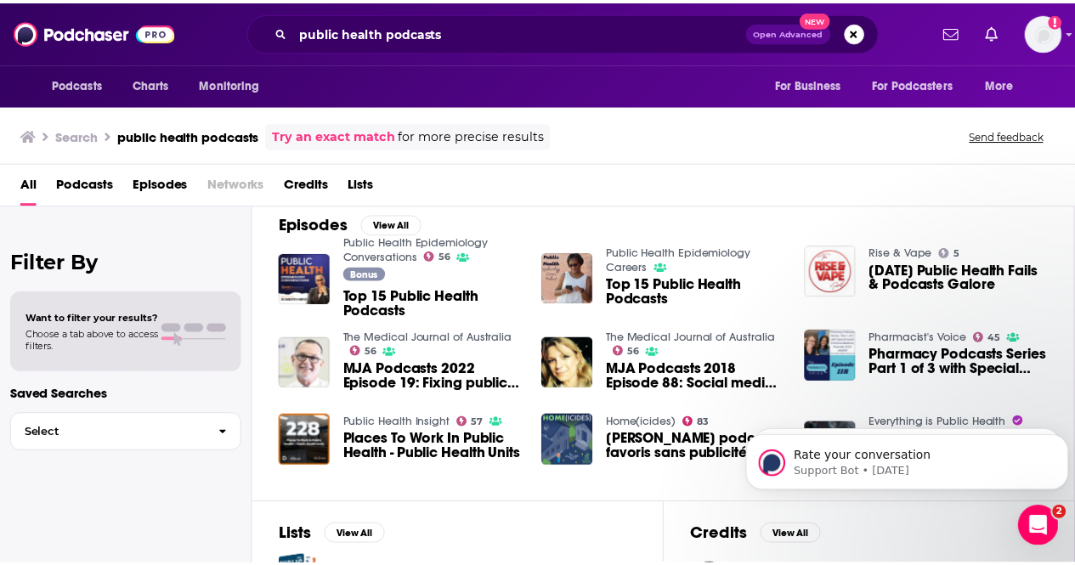
scroll to position [257, 0]
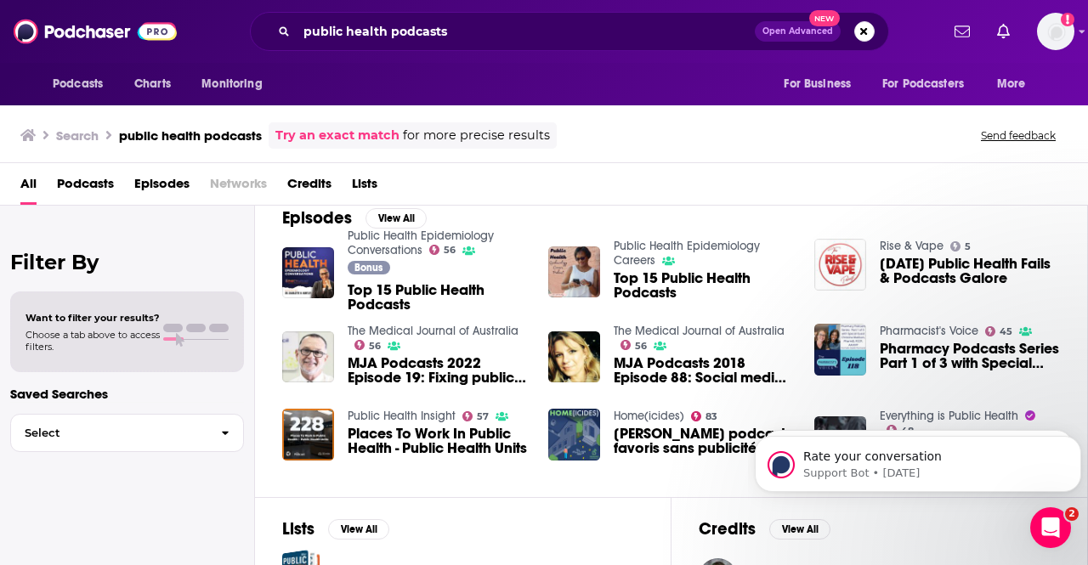
click at [630, 288] on span "Top 15 Public Health Podcasts" at bounding box center [704, 285] width 180 height 29
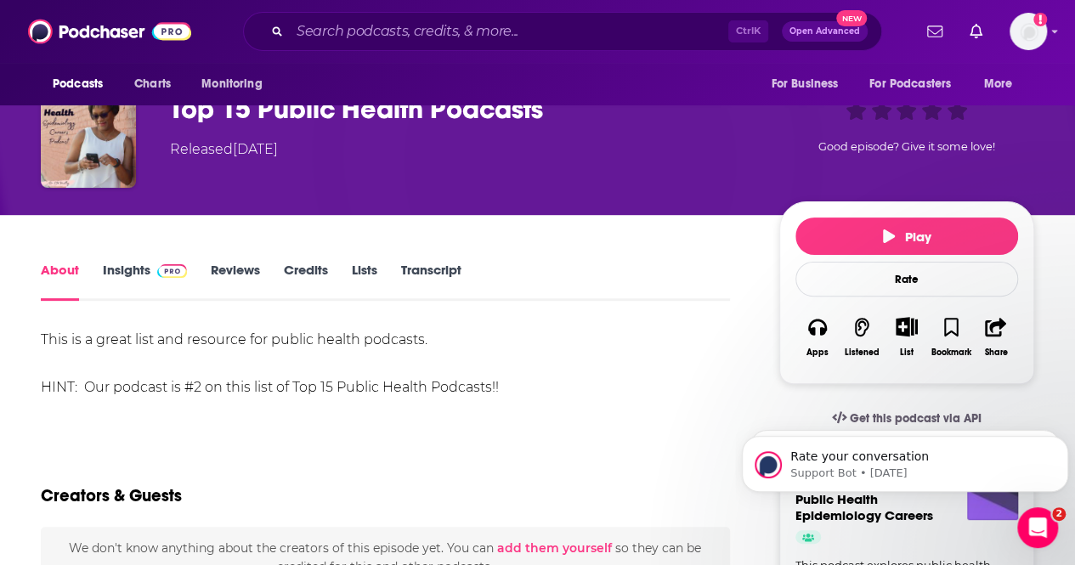
scroll to position [95, 0]
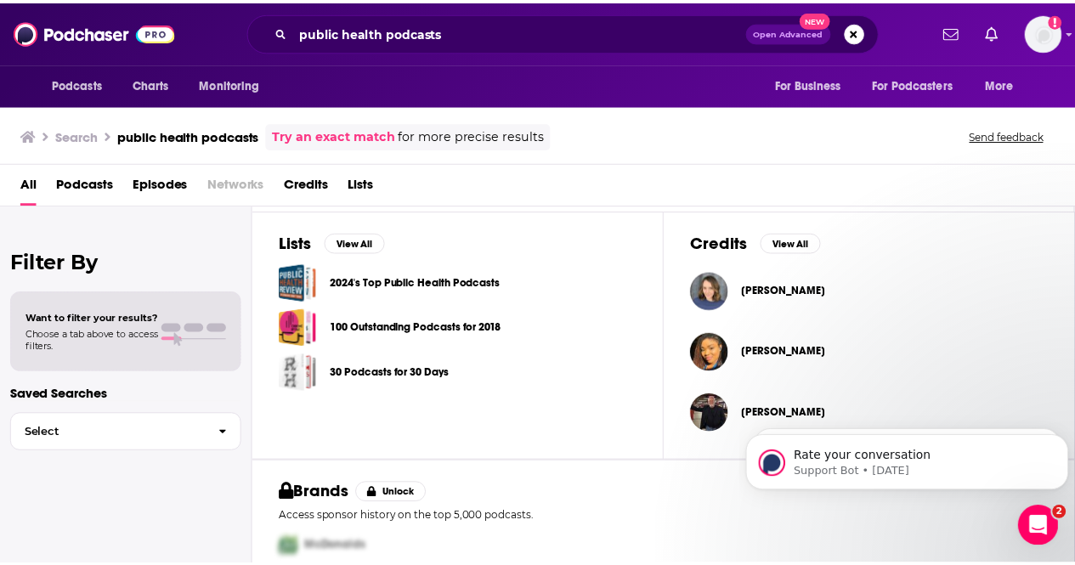
scroll to position [544, 0]
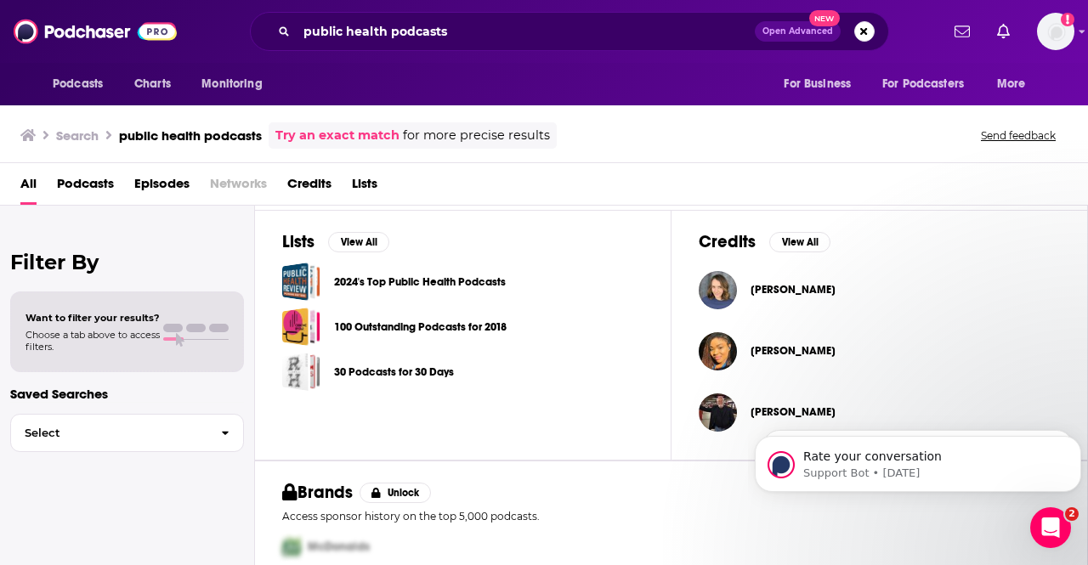
click at [474, 286] on div "Podcasts Charts Monitoring public health podcasts Open Advanced New For Busines…" at bounding box center [544, 282] width 1088 height 565
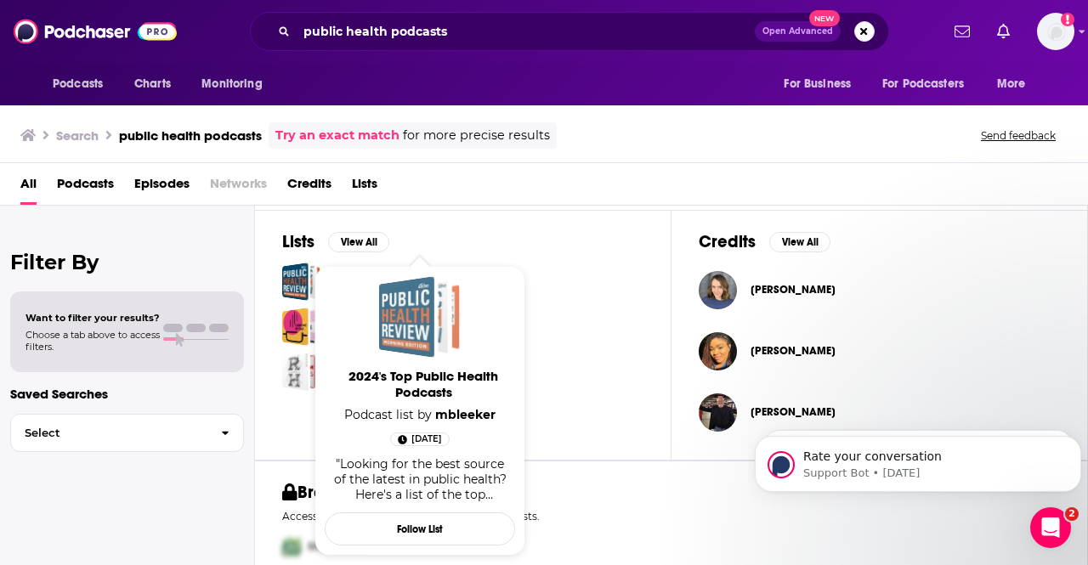
click at [437, 305] on span "2024's Top Public Health Podcasts" at bounding box center [420, 317] width 82 height 82
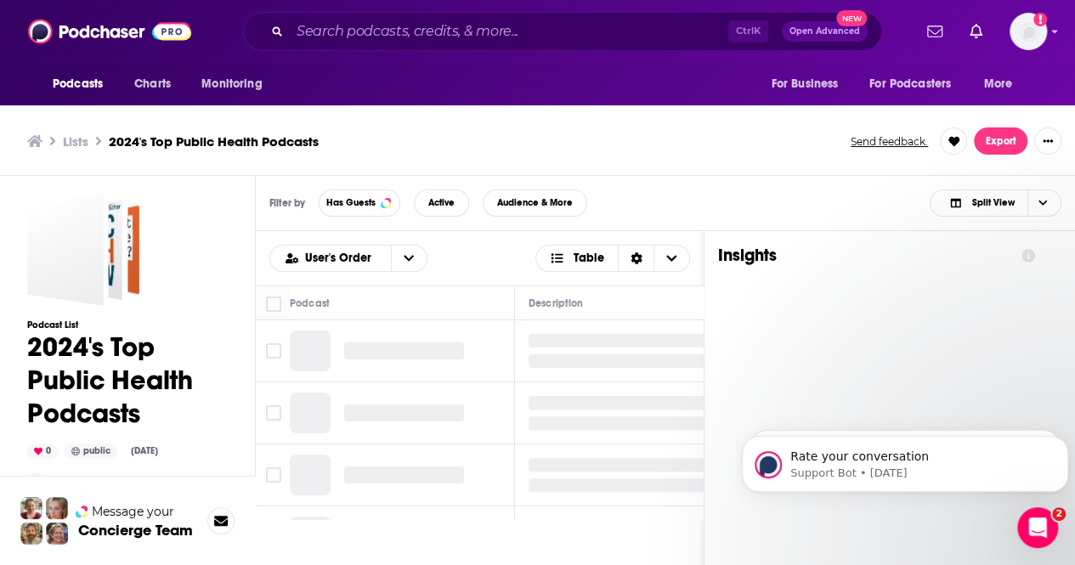
drag, startPoint x: 437, startPoint y: 305, endPoint x: 447, endPoint y: 289, distance: 19.1
click at [437, 305] on div "Podcast" at bounding box center [395, 303] width 211 height 20
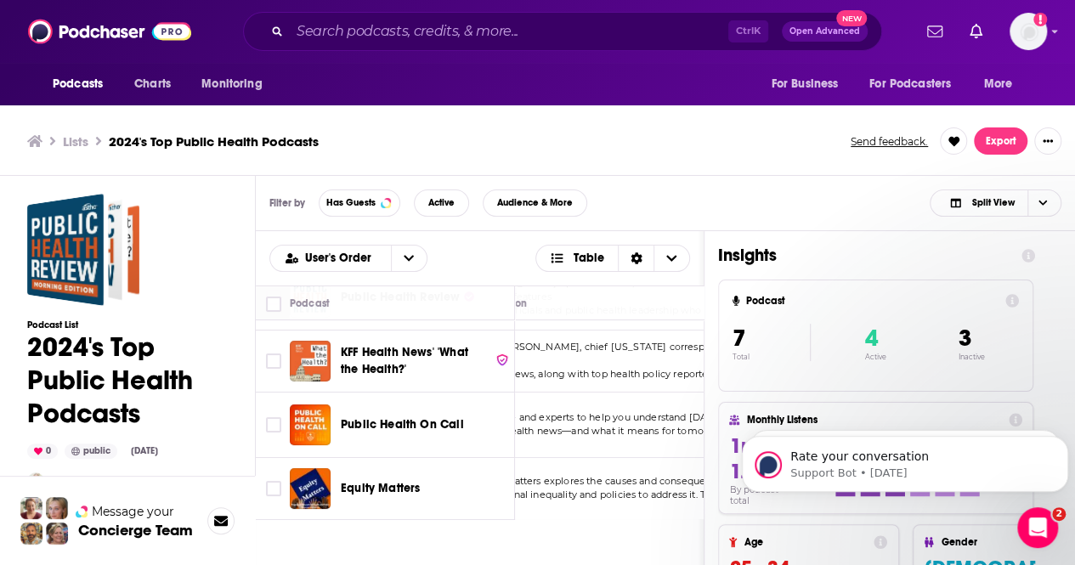
scroll to position [121, 0]
click at [391, 483] on span "Equity Matters" at bounding box center [380, 488] width 79 height 14
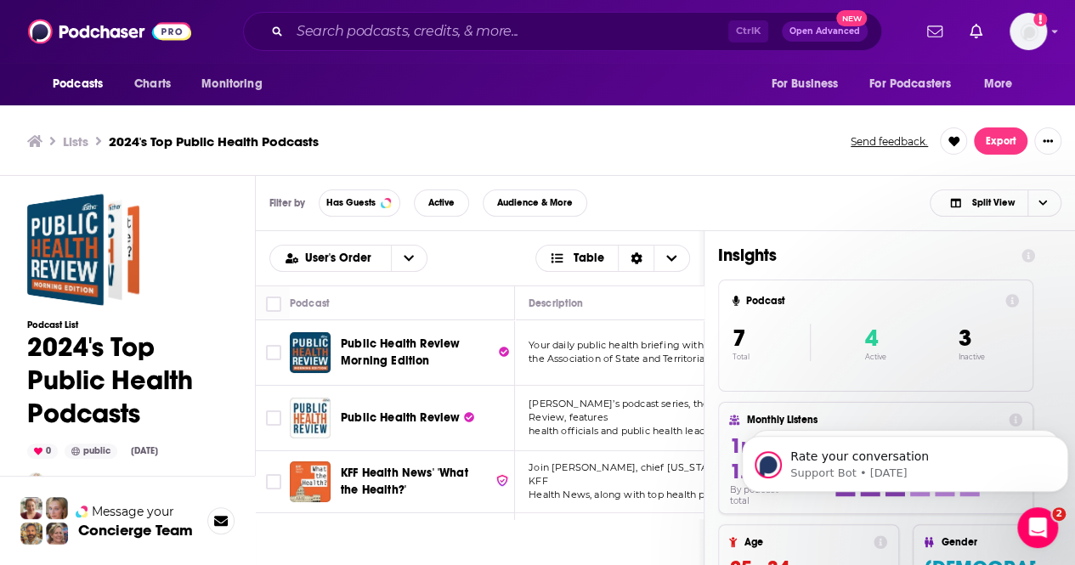
click at [360, 421] on div "Podcasts Charts Monitoring Ctrl K Open Advanced New For Business For Podcasters…" at bounding box center [537, 285] width 1075 height 570
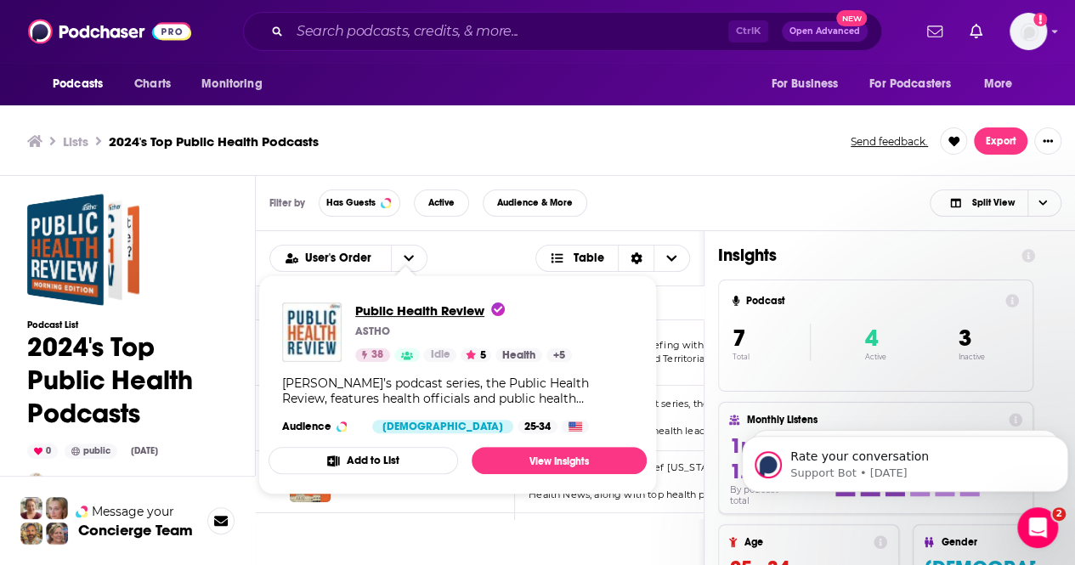
click at [452, 312] on span "Public Health Review" at bounding box center [430, 311] width 150 height 16
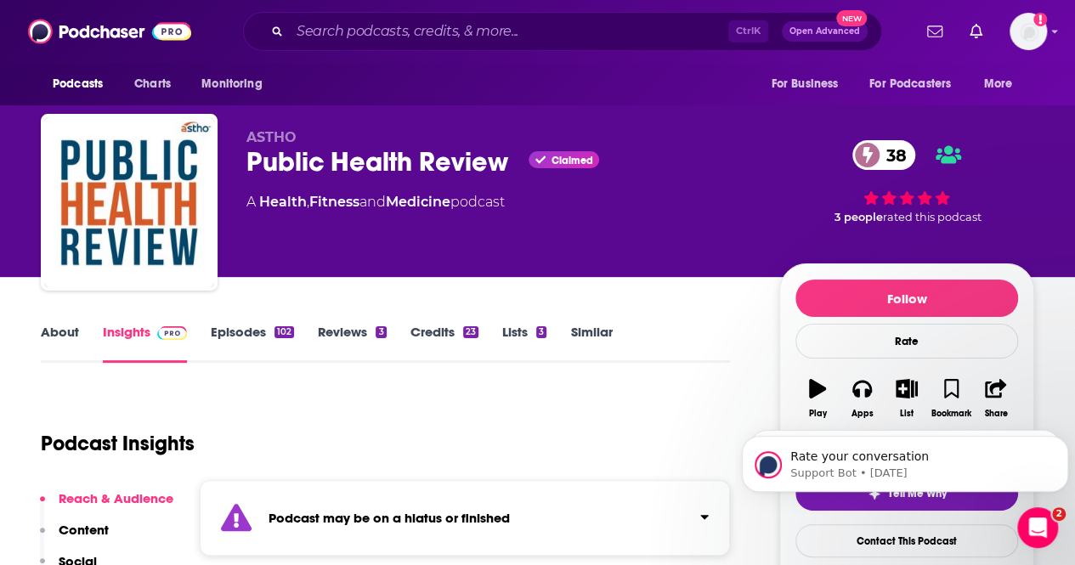
click at [253, 323] on div "About Insights Episodes 102 Reviews 3 Credits 23 Lists 3 Similar" at bounding box center [385, 342] width 689 height 42
click at [269, 336] on link "Episodes 102" at bounding box center [252, 343] width 83 height 39
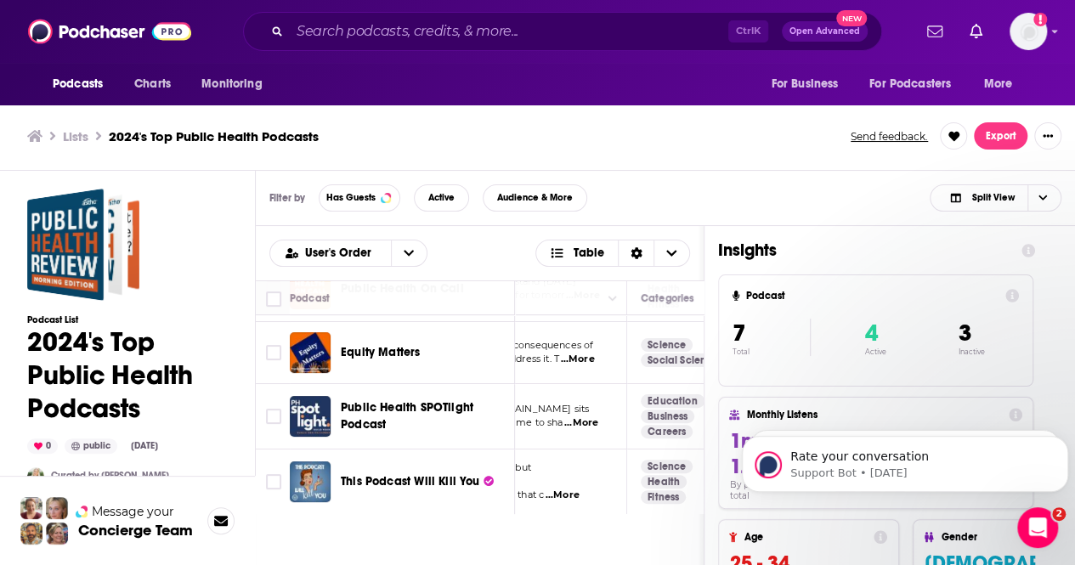
scroll to position [262, 203]
click at [410, 474] on span "This Podcast Will Kill You" at bounding box center [410, 481] width 139 height 14
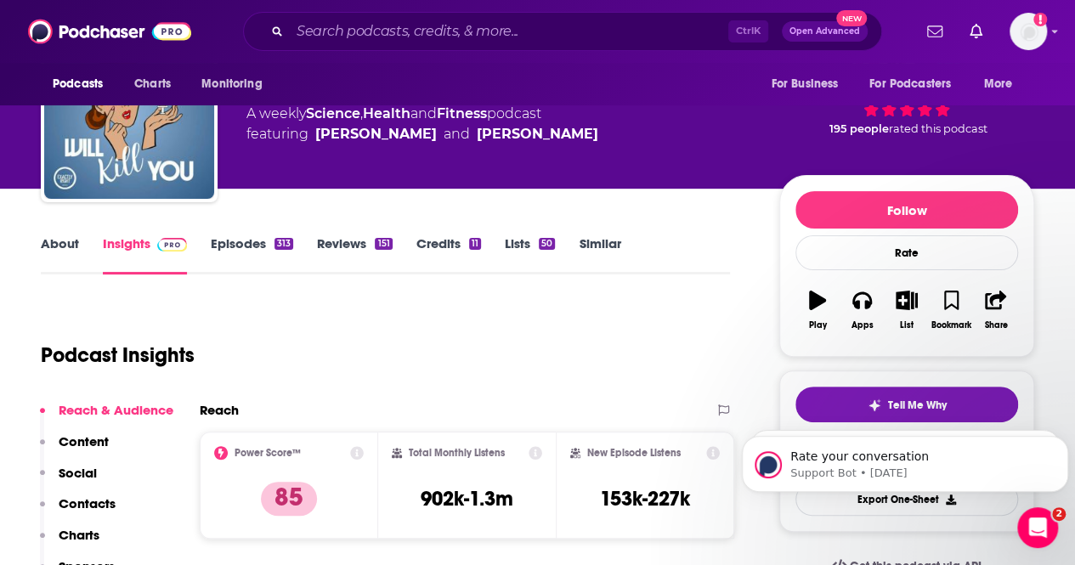
scroll to position [30, 0]
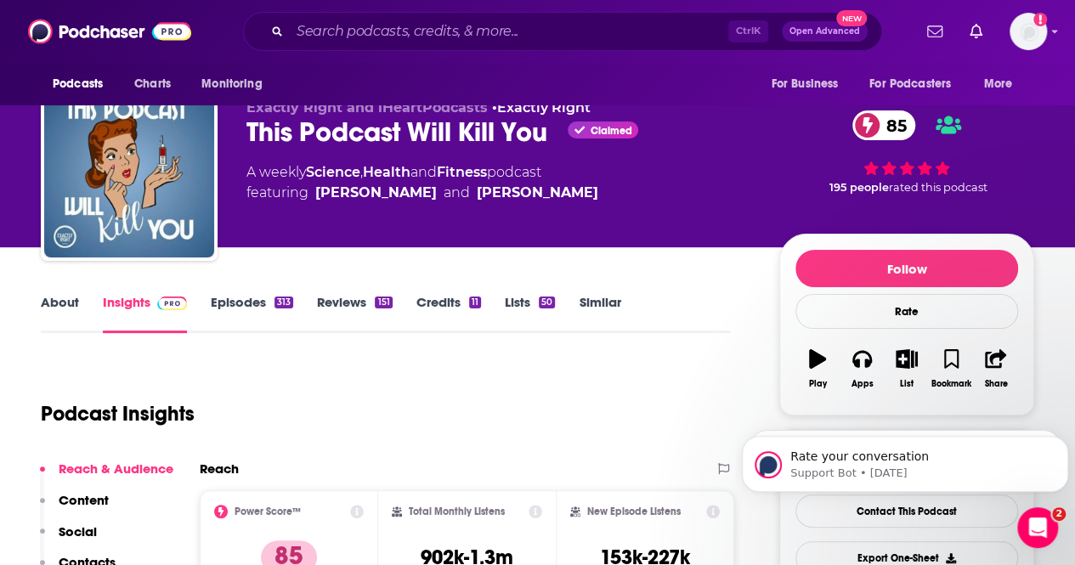
click at [56, 314] on link "About" at bounding box center [60, 313] width 38 height 39
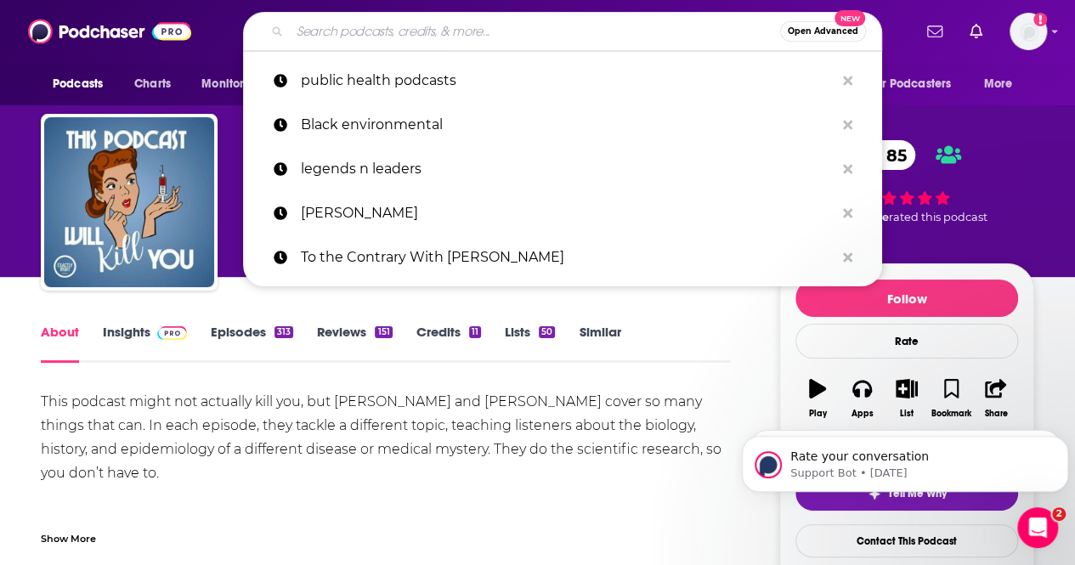
click at [354, 26] on input "Search podcasts, credits, & more..." at bounding box center [535, 31] width 490 height 27
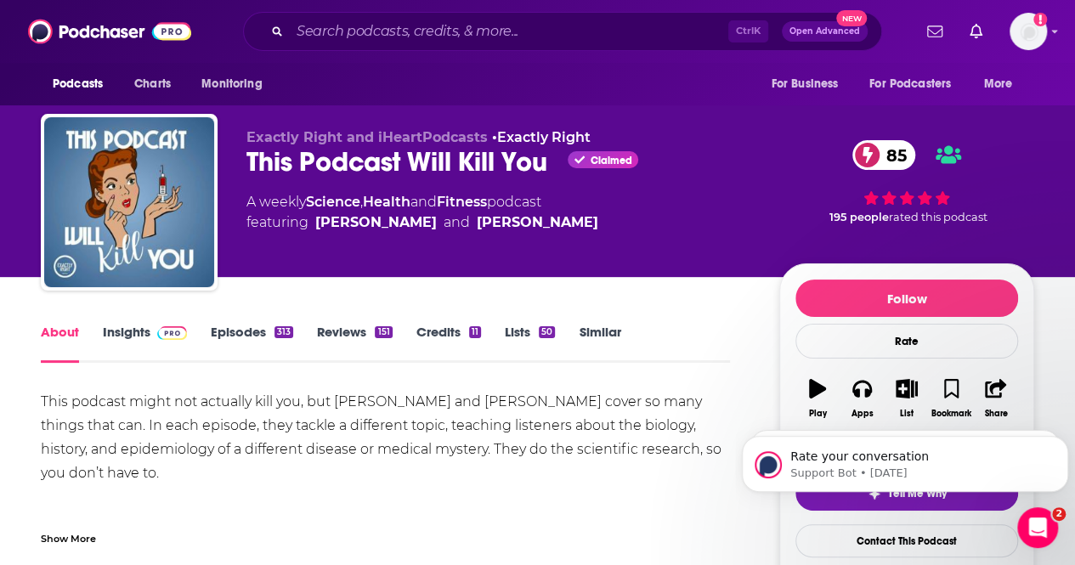
drag, startPoint x: 129, startPoint y: 359, endPoint x: 380, endPoint y: 60, distance: 390.3
click at [129, 359] on link "Insights" at bounding box center [145, 343] width 84 height 39
